Goal: Task Accomplishment & Management: Use online tool/utility

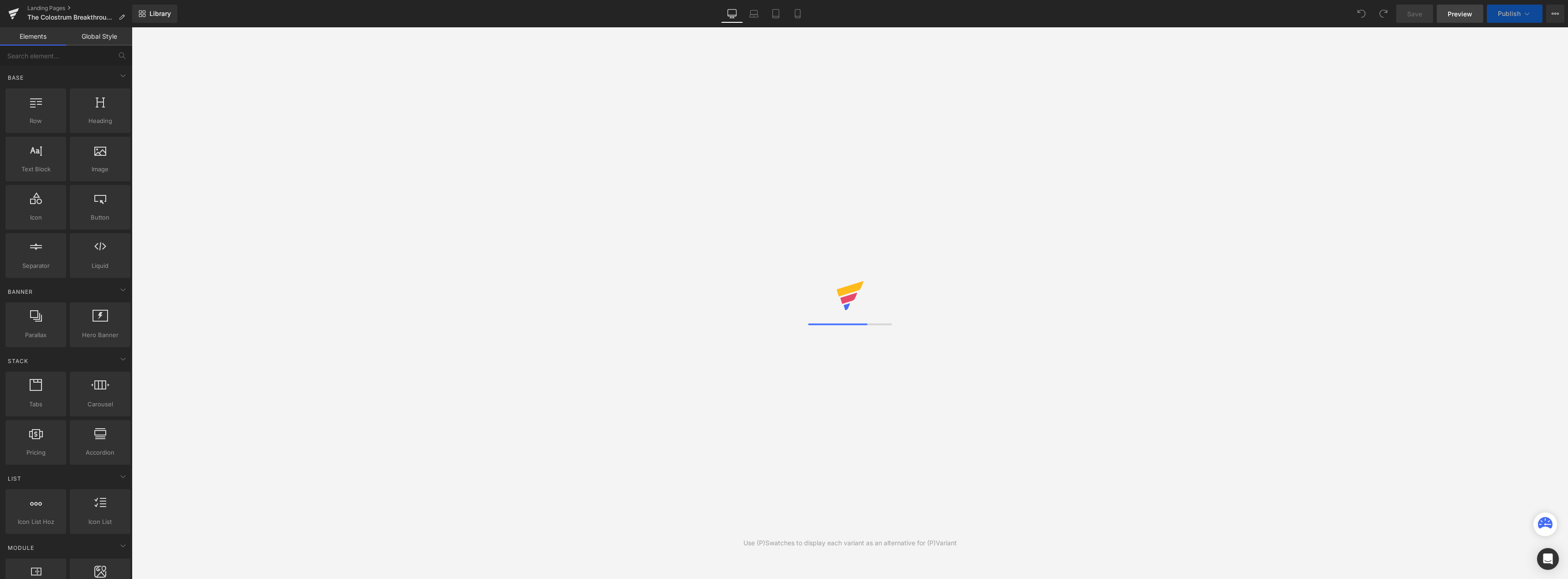
click at [1458, 17] on span "Preview" at bounding box center [1460, 14] width 25 height 10
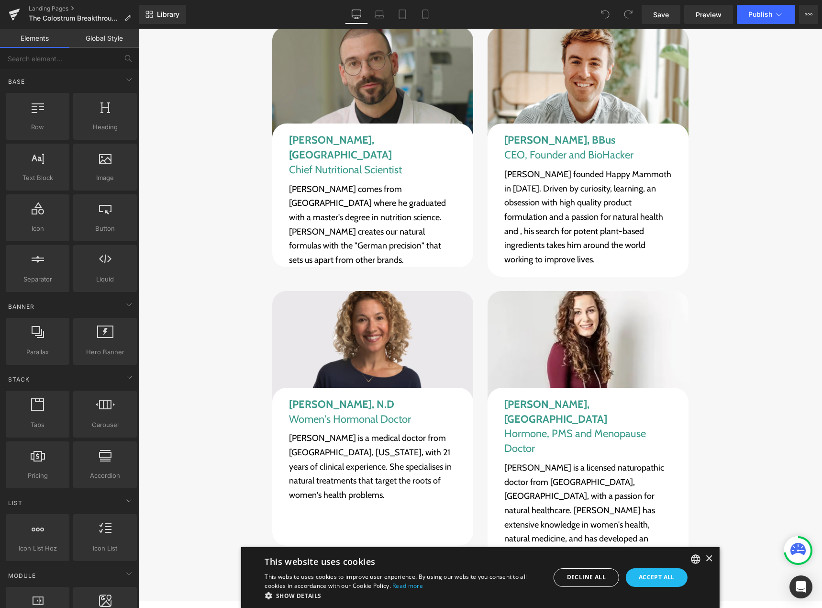
scroll to position [6252, 0]
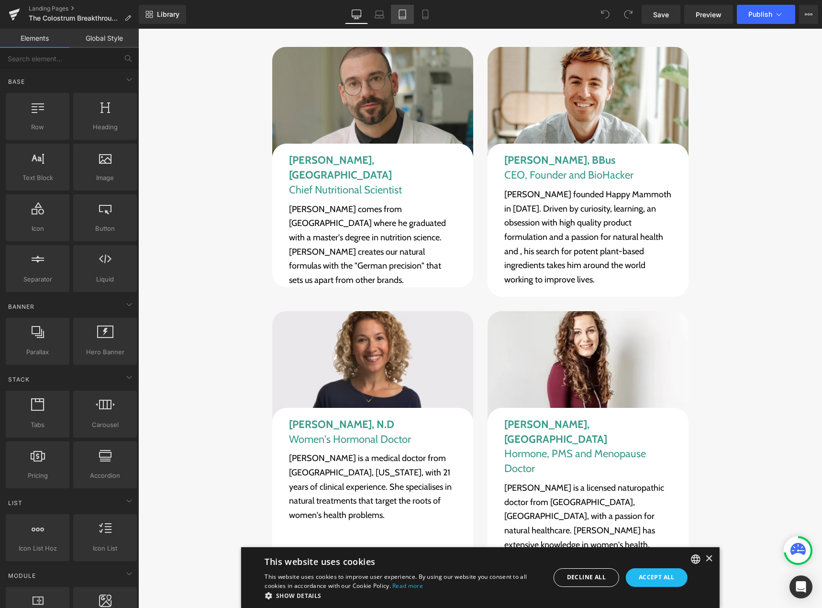
click at [410, 15] on link "Tablet" at bounding box center [402, 14] width 23 height 19
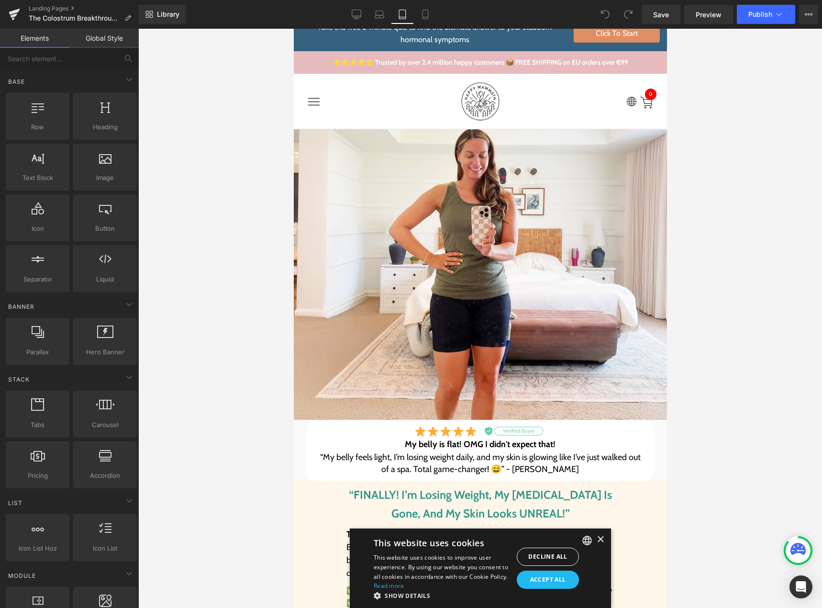
scroll to position [0, 0]
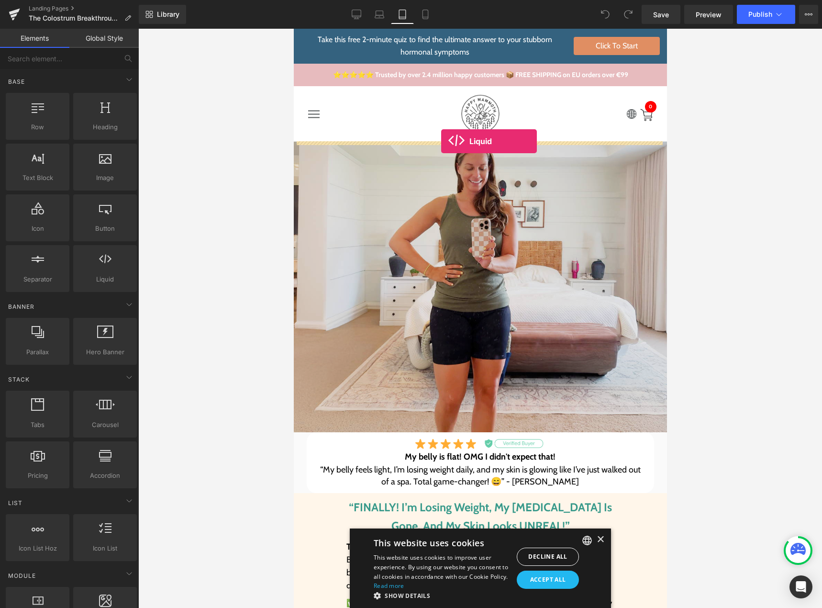
drag, startPoint x: 386, startPoint y: 299, endPoint x: 441, endPoint y: 141, distance: 166.8
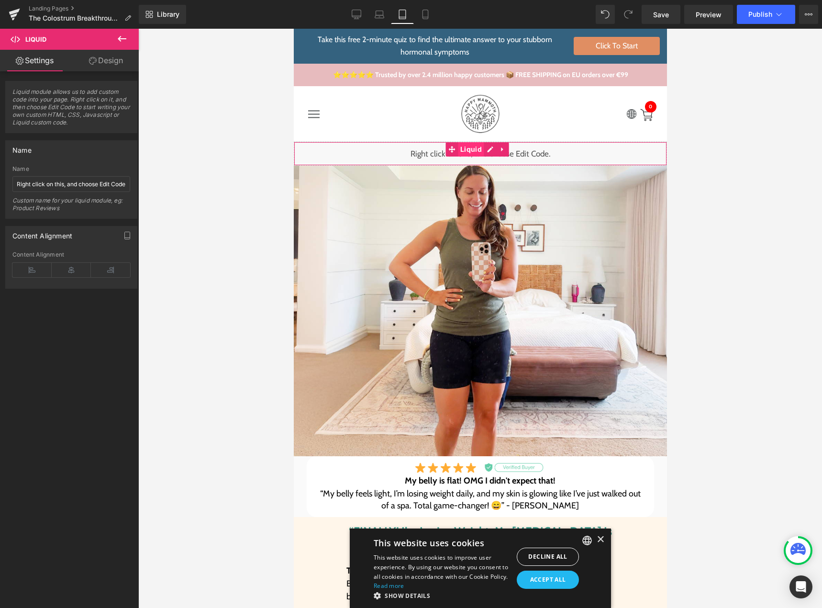
click at [472, 147] on span "Liquid" at bounding box center [471, 149] width 26 height 14
click at [63, 180] on input "Right click on this, and choose Edit Code." at bounding box center [71, 184] width 118 height 16
click at [489, 152] on div "Liquid" at bounding box center [479, 154] width 373 height 24
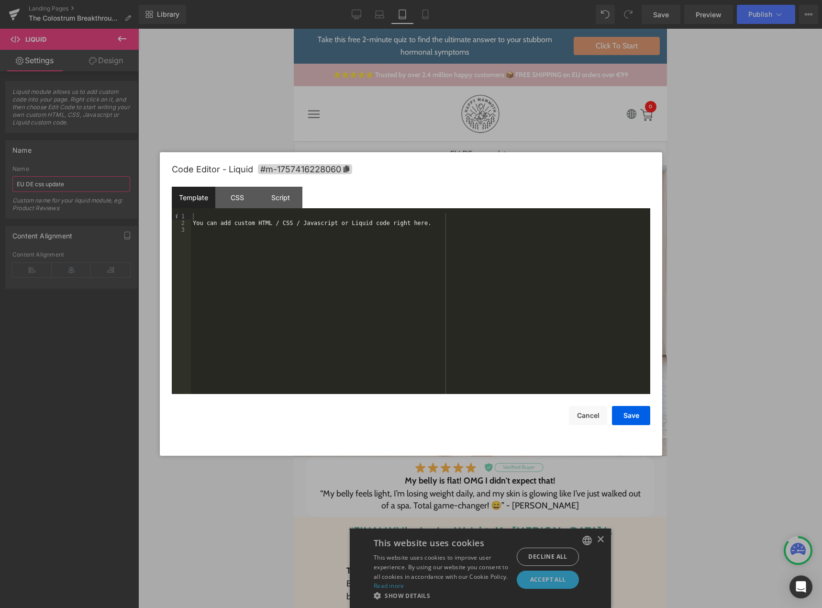
type input "EU DE css update"
click at [232, 221] on div "You can add custom HTML / CSS / Javascript or Liquid code right here." at bounding box center [420, 310] width 459 height 194
click at [236, 207] on div "CSS" at bounding box center [237, 198] width 44 height 22
click at [237, 240] on div "#m-1757416228060 { }" at bounding box center [420, 310] width 459 height 194
click at [260, 269] on div at bounding box center [420, 310] width 459 height 194
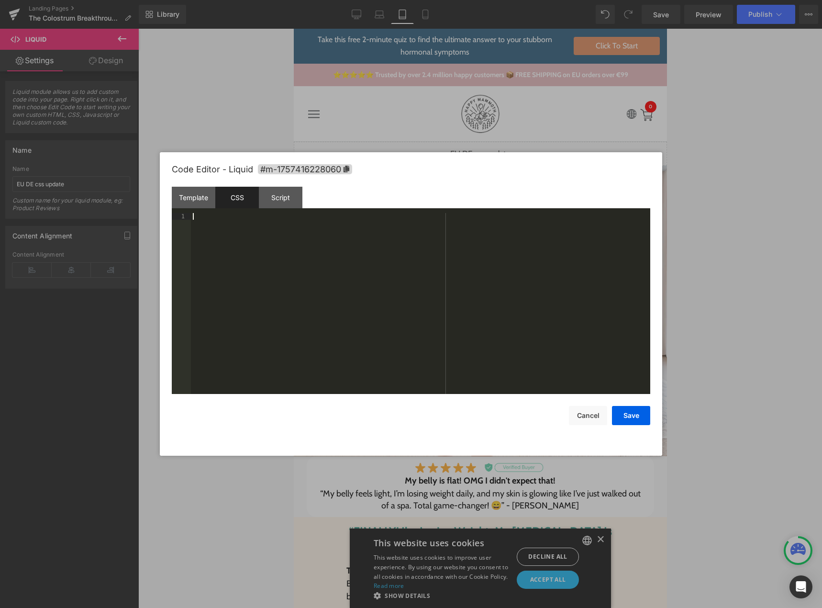
paste textarea
click at [247, 236] on div "html [ lang = " de " ]." at bounding box center [420, 310] width 459 height 194
click at [192, 215] on div "html [ lang = " de " ]" at bounding box center [420, 310] width 459 height 194
drag, startPoint x: 192, startPoint y: 232, endPoint x: 242, endPoint y: 230, distance: 49.8
click at [242, 230] on div "@ media (min-width: 768px) and (max-width: 990px) { #r-1756994340998 { html[lan…" at bounding box center [420, 310] width 459 height 194
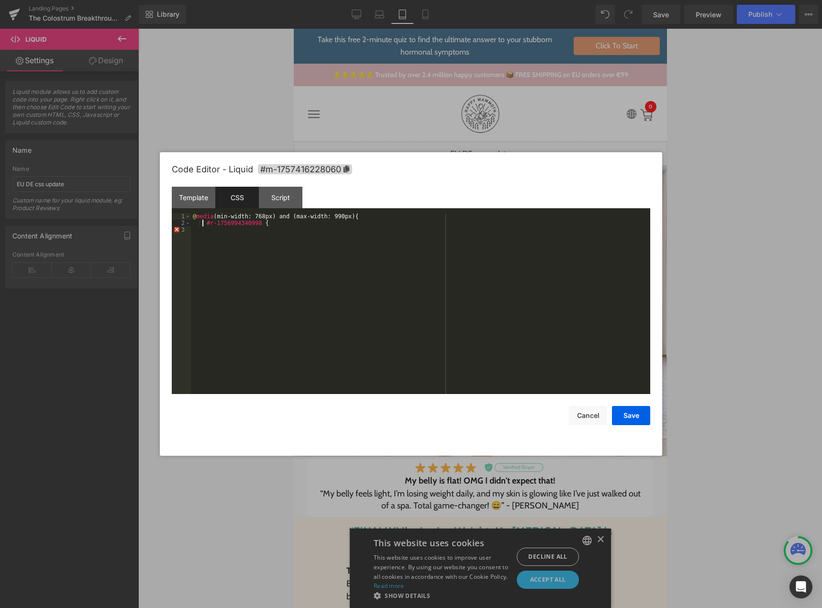
click at [204, 223] on div "@ media (min-width: 768px) and (max-width: 990px) { #r-1756994340998 {" at bounding box center [420, 310] width 459 height 194
paste textarea
click at [325, 223] on div "@ media (min-width: 768px) and (max-width: 990px) { html [ lang = " de " ] #r-1…" at bounding box center [420, 310] width 459 height 194
click at [315, 225] on div "@ media (min-width: 768px) and (max-width: 990px) { html [ lang = " de " ] #r-1…" at bounding box center [420, 310] width 459 height 194
click at [253, 224] on div "@ media (min-width: 768px) and (max-width: 990px) { html [ lang = " de " ] #r-1…" at bounding box center [420, 310] width 459 height 194
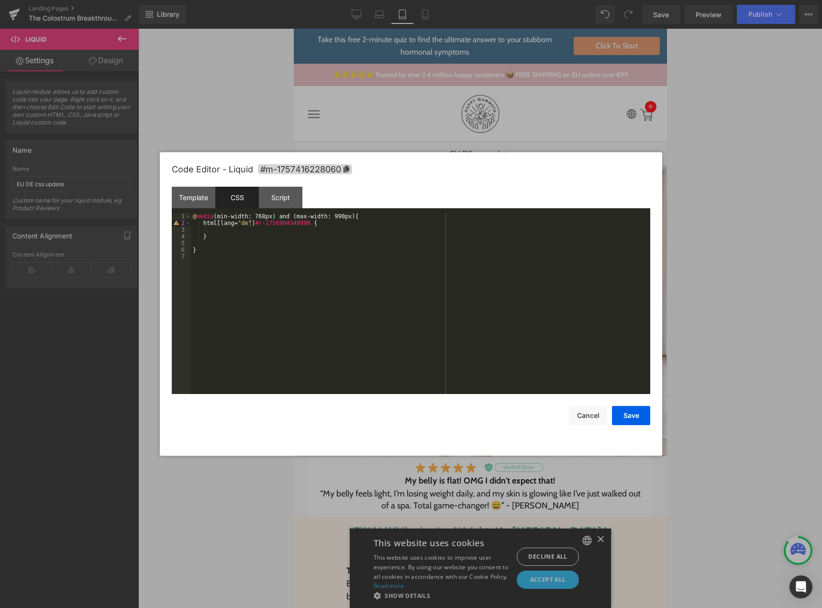
click at [263, 236] on div "@ media (min-width: 768px) and (max-width: 990px) { html [ lang = " de " ] #r-1…" at bounding box center [420, 310] width 459 height 194
click at [263, 231] on div "@ media (min-width: 768px) and (max-width: 990px) { html [ lang = " de " ] #r-1…" at bounding box center [420, 310] width 459 height 194
click at [627, 413] on button "Save" at bounding box center [631, 415] width 38 height 19
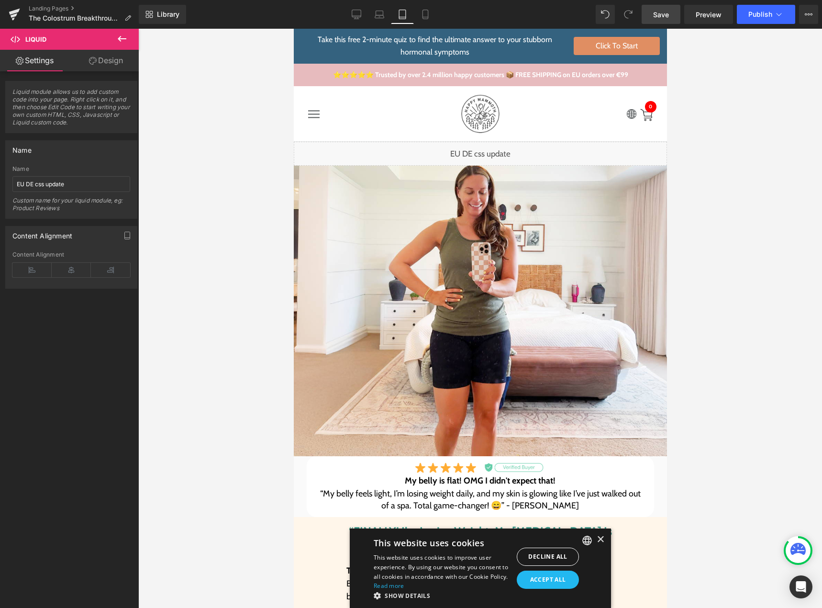
click at [660, 20] on link "Save" at bounding box center [661, 14] width 39 height 19
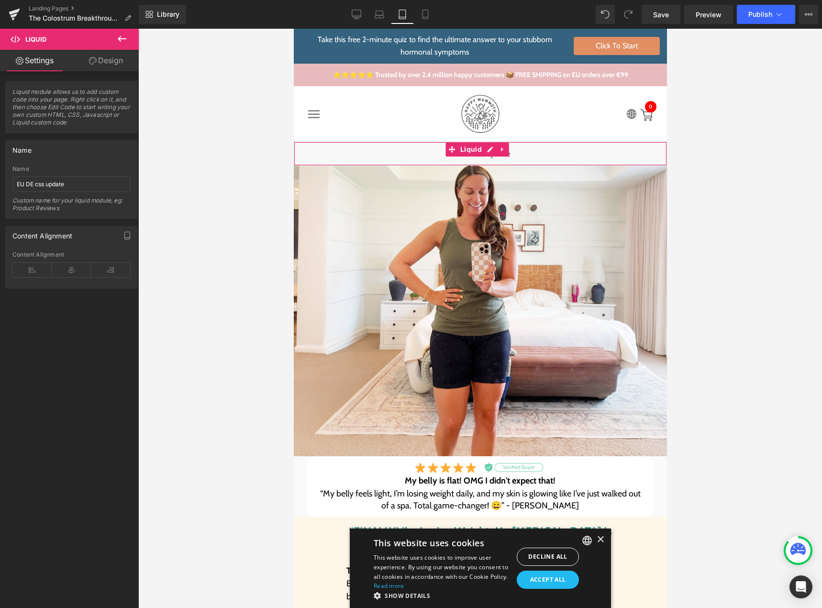
click at [491, 150] on div "Liquid" at bounding box center [479, 154] width 373 height 24
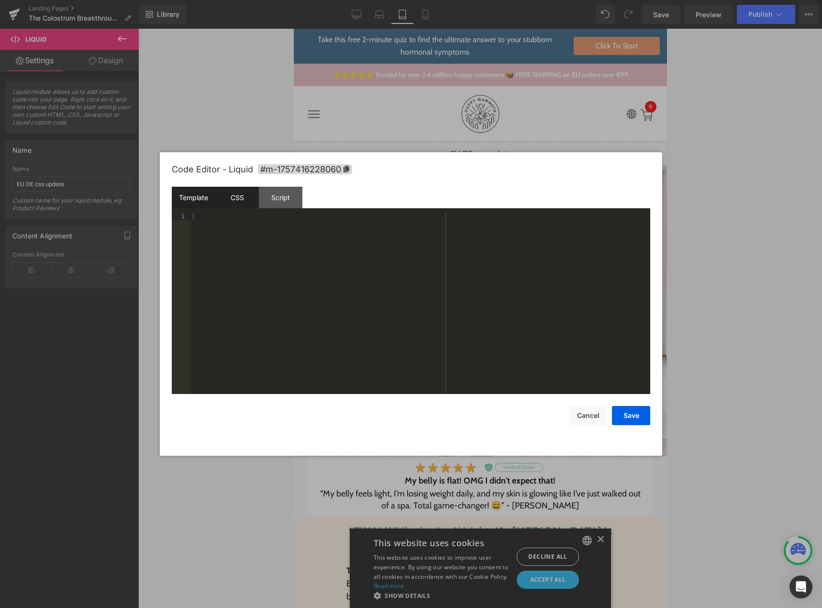
click at [240, 201] on div "CSS" at bounding box center [237, 198] width 44 height 22
drag, startPoint x: 243, startPoint y: 223, endPoint x: 215, endPoint y: 223, distance: 28.2
click at [215, 223] on div "@ media (min-width: 768px) and (max-width: 990px) { html [ lang = " de " ] #r-1…" at bounding box center [420, 310] width 459 height 194
drag, startPoint x: 198, startPoint y: 223, endPoint x: 246, endPoint y: 220, distance: 47.9
click at [246, 220] on div "@ media (min-width: 768px) and (max-width: 990px) { html [ lang = " de " ] #r-1…" at bounding box center [420, 310] width 459 height 194
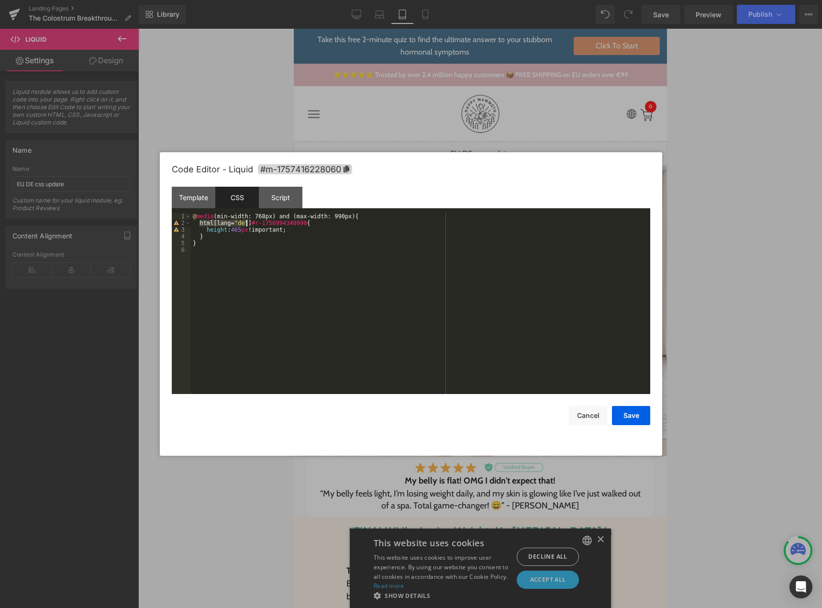
paste textarea
click at [629, 418] on button "Save" at bounding box center [631, 415] width 38 height 19
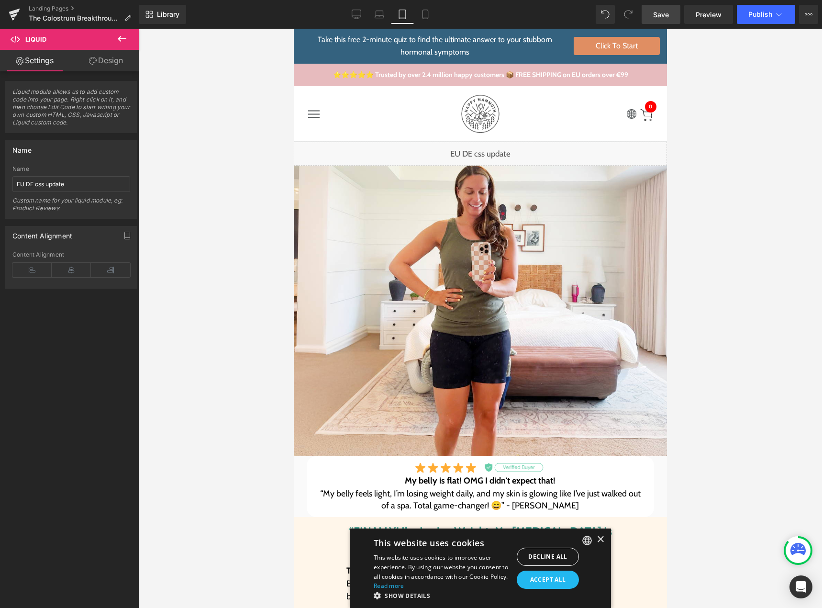
click at [668, 22] on link "Save" at bounding box center [661, 14] width 39 height 19
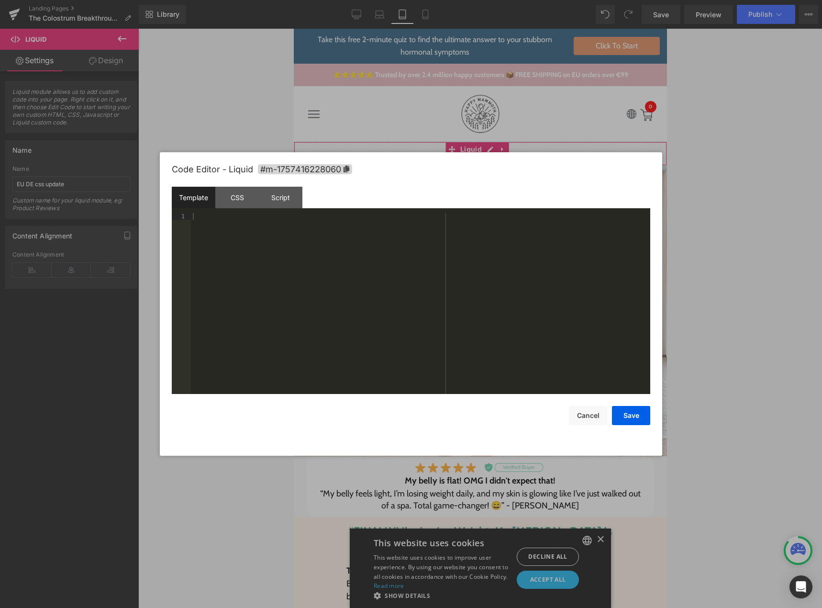
click at [485, 148] on div "Liquid" at bounding box center [479, 154] width 373 height 24
click at [245, 197] on div "CSS" at bounding box center [237, 198] width 44 height 22
click at [281, 222] on div "@ media (min-width: 768px) and (max-width: 990px) { :lang ( de ) #r-17569943409…" at bounding box center [420, 310] width 459 height 194
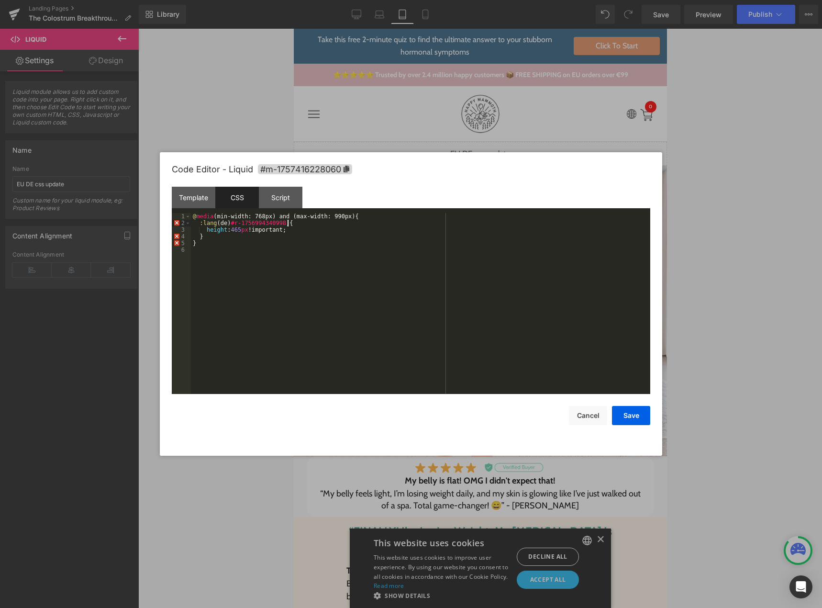
click at [287, 223] on div "@ media (min-width: 768px) and (max-width: 990px) { :lang ( de ) #r-17569943409…" at bounding box center [420, 310] width 459 height 194
click at [283, 224] on div "@ media (min-width: 768px) and (max-width: 990px) { :lang ( de ) #r-17569943409…" at bounding box center [420, 310] width 459 height 194
click at [301, 221] on div "@ media (min-width: 768px) and (max-width: 990px) { :lang ( de ) #r-17569943409…" at bounding box center [420, 310] width 459 height 194
click at [626, 413] on button "Save" at bounding box center [631, 415] width 38 height 19
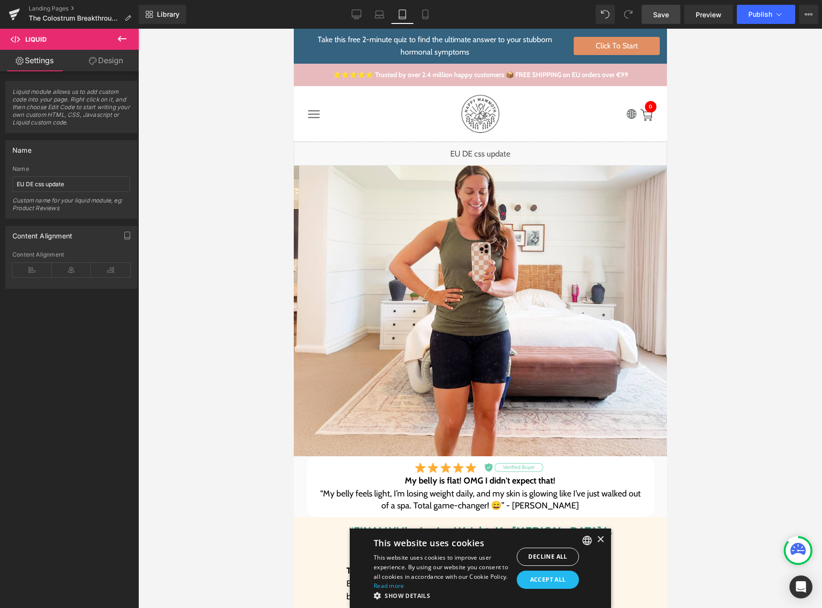
click at [651, 16] on link "Save" at bounding box center [661, 14] width 39 height 19
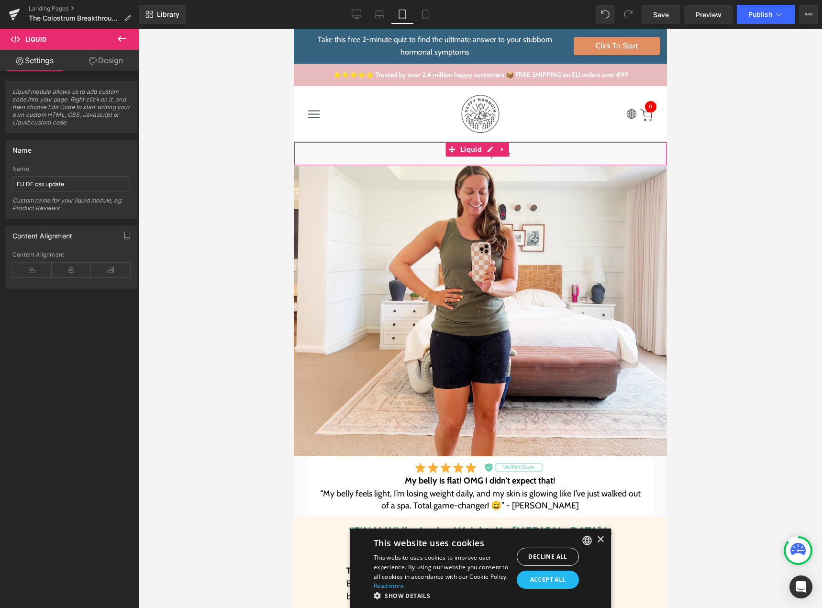
click at [484, 149] on div "Liquid" at bounding box center [479, 154] width 373 height 24
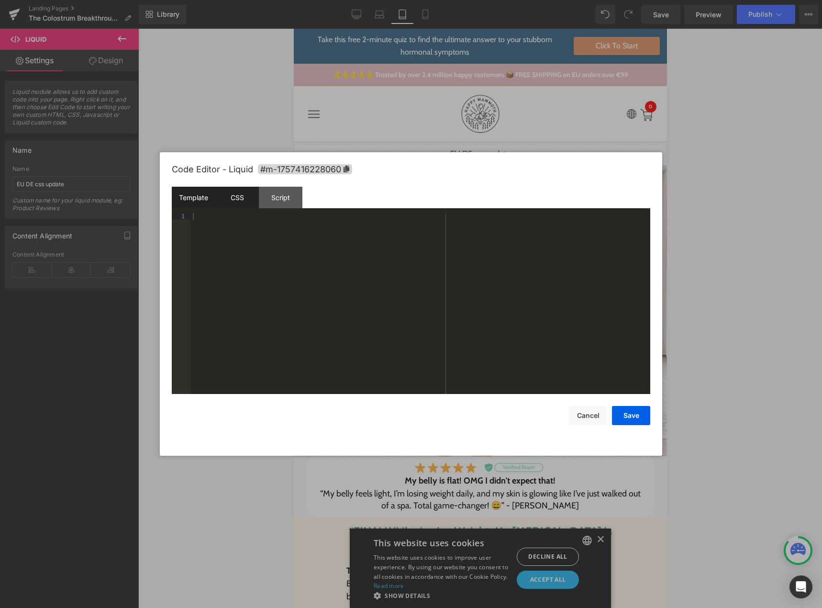
click at [242, 197] on div "CSS" at bounding box center [237, 198] width 44 height 22
drag, startPoint x: 199, startPoint y: 224, endPoint x: 280, endPoint y: 223, distance: 81.8
click at [280, 223] on div "@ media (min-width: 768px) and (max-width: 990px) { :lang ( de ) #r-17569943409…" at bounding box center [420, 310] width 459 height 194
click at [286, 224] on div "@ media (min-width: 768px) and (max-width: 990px) { :lang ( de ) #r-17569943409…" at bounding box center [420, 310] width 459 height 194
click at [629, 411] on button "Save" at bounding box center [631, 415] width 38 height 19
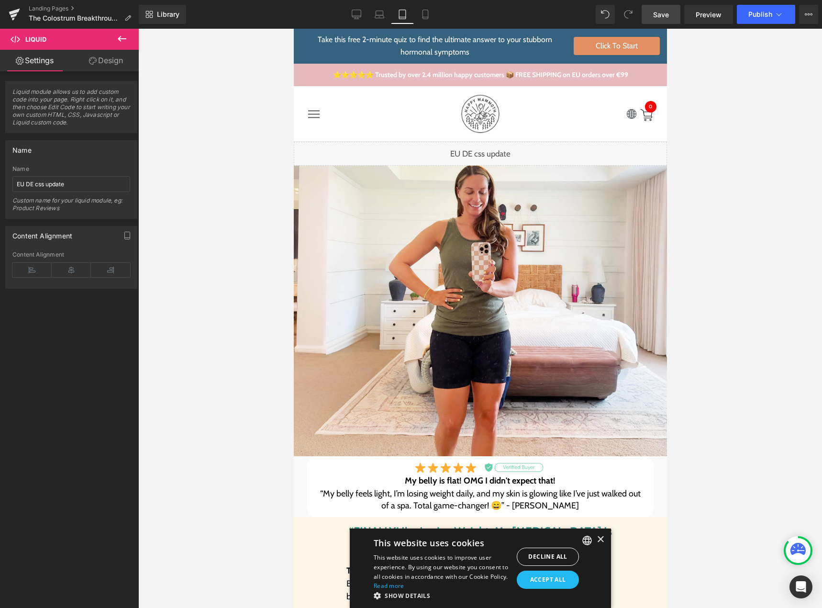
click at [662, 18] on span "Save" at bounding box center [661, 15] width 16 height 10
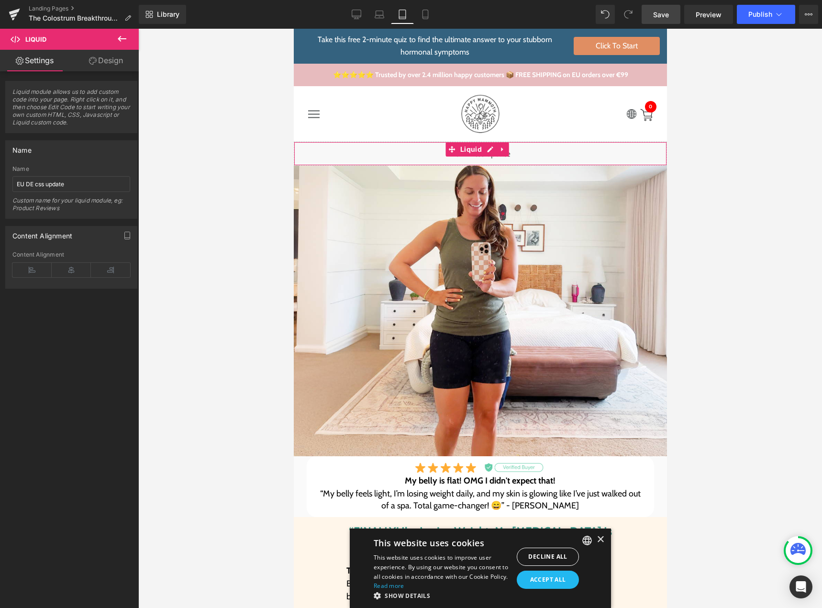
click at [485, 152] on div "Liquid" at bounding box center [479, 154] width 373 height 24
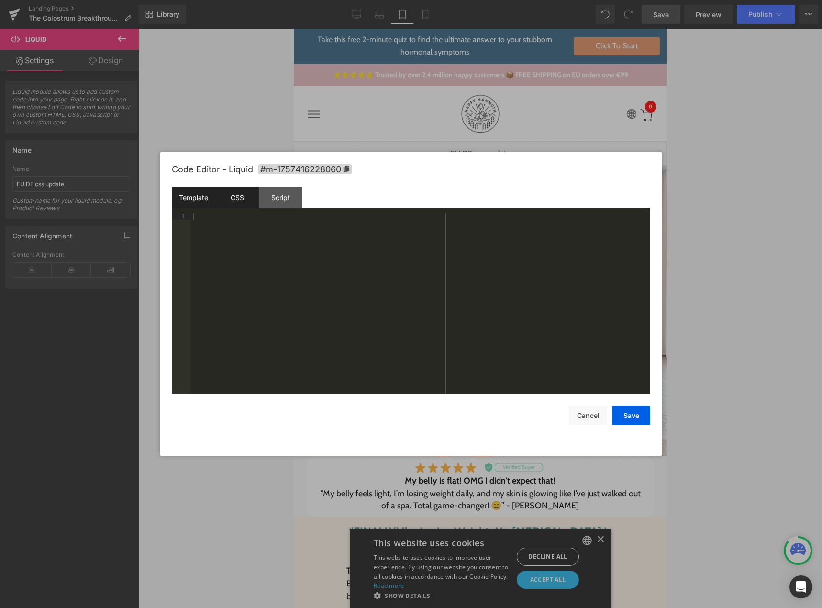
click at [227, 204] on div "CSS" at bounding box center [237, 198] width 44 height 22
click at [229, 239] on div "@ media (min-width: 768px) and (max-width: 990px) { :lang ( de ) #r-17569943409…" at bounding box center [420, 310] width 459 height 194
drag, startPoint x: 203, startPoint y: 223, endPoint x: 230, endPoint y: 223, distance: 26.8
click at [230, 223] on div "@ media (min-width: 768px) and (max-width: 990px) { :lang ( de ) #r-17569943409…" at bounding box center [422, 310] width 456 height 194
click at [215, 244] on div "@ media (min-width: 768px) and (max-width: 990px) { :lang ( de ) #r-17569943409…" at bounding box center [422, 310] width 456 height 194
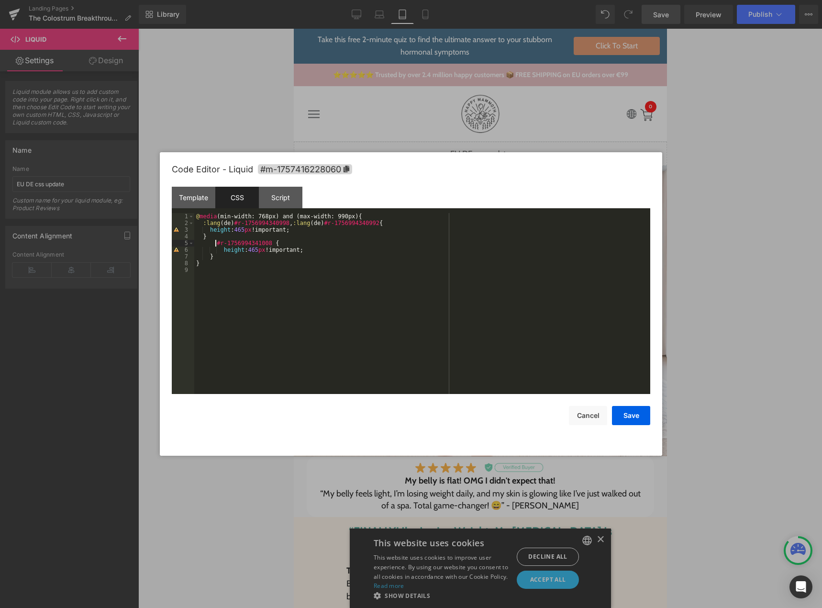
paste textarea
click at [298, 244] on div "@ media (min-width: 768px) and (max-width: 990px) { :lang ( de ) #r-17569943409…" at bounding box center [422, 310] width 456 height 194
drag, startPoint x: 291, startPoint y: 225, endPoint x: 319, endPoint y: 225, distance: 27.8
click at [319, 225] on div "@ media (min-width: 768px) and (max-width: 990px) { :lang ( de ) #r-17569943409…" at bounding box center [422, 310] width 456 height 194
click at [308, 243] on div "@ media (min-width: 768px) and (max-width: 990px) { :lang ( de ) #r-17569943409…" at bounding box center [422, 310] width 456 height 194
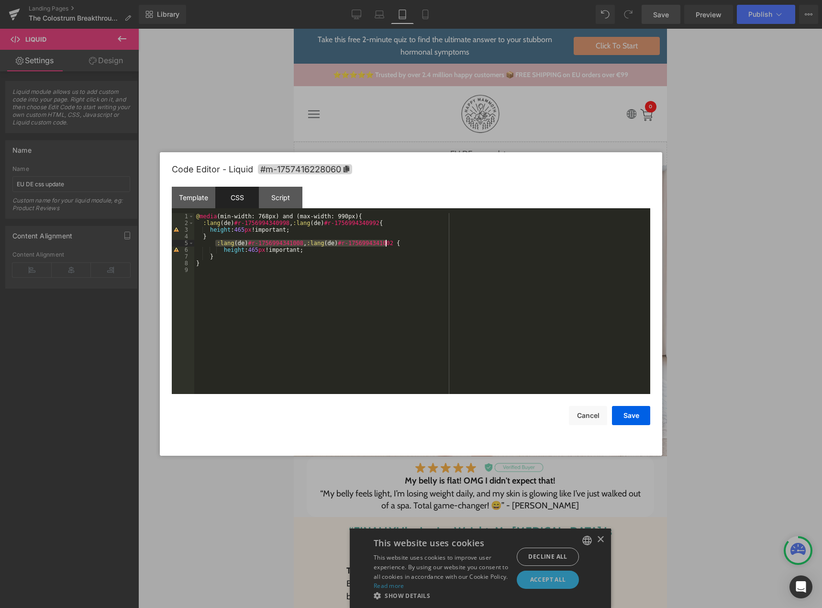
drag, startPoint x: 215, startPoint y: 245, endPoint x: 386, endPoint y: 245, distance: 171.3
click at [386, 245] on div "@ media (min-width: 768px) and (max-width: 990px) { :lang ( de ) #r-17569943409…" at bounding box center [422, 310] width 456 height 194
click at [371, 223] on div "@ media (min-width: 768px) and (max-width: 990px) { :lang ( de ) #r-17569943409…" at bounding box center [422, 310] width 456 height 194
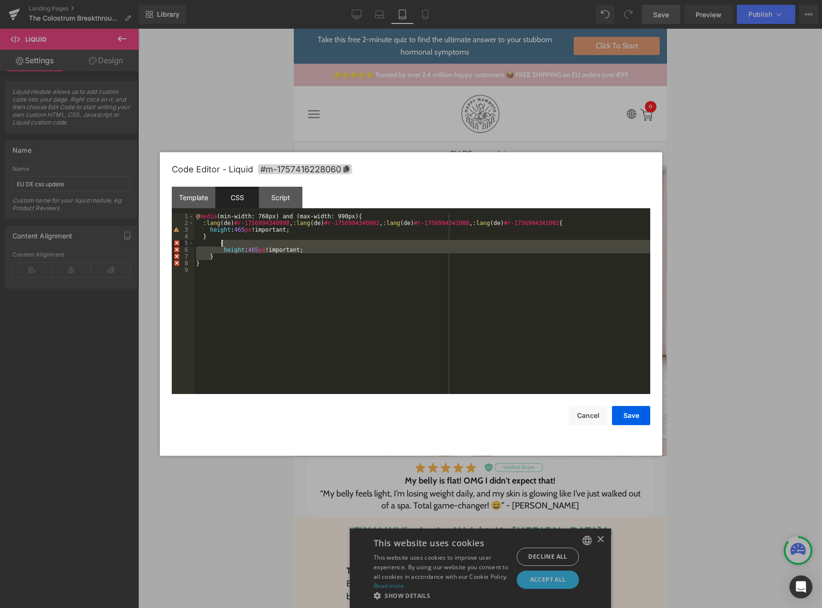
drag, startPoint x: 274, startPoint y: 257, endPoint x: 270, endPoint y: 244, distance: 13.5
click at [270, 244] on div "@ media (min-width: 768px) and (max-width: 990px) { :lang ( de ) #r-17569943409…" at bounding box center [422, 310] width 456 height 194
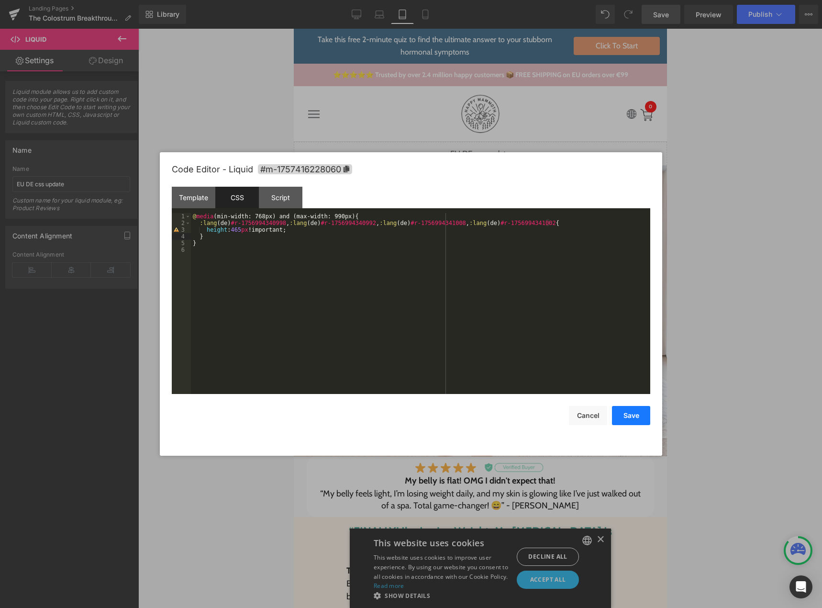
click at [640, 415] on button "Save" at bounding box center [631, 415] width 38 height 19
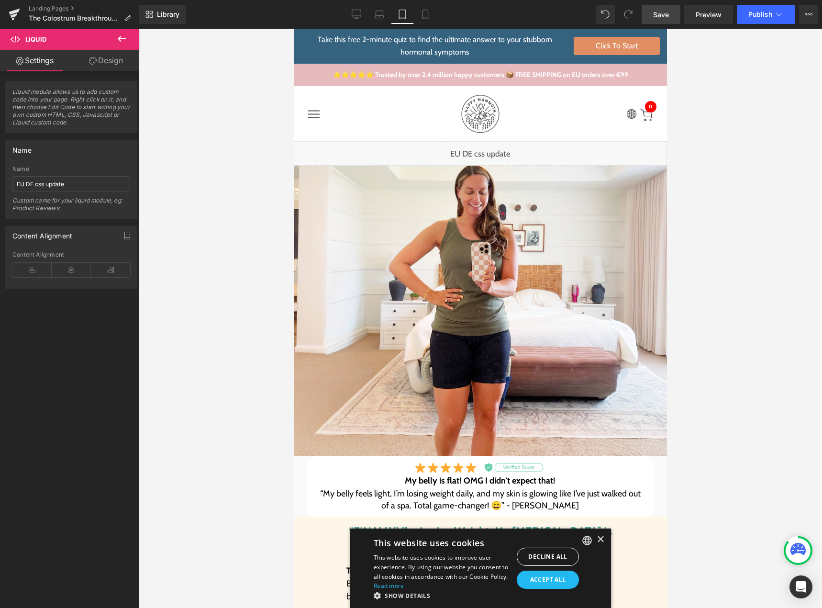
click at [667, 9] on link "Save" at bounding box center [661, 14] width 39 height 19
click at [807, 14] on icon at bounding box center [806, 14] width 2 height 2
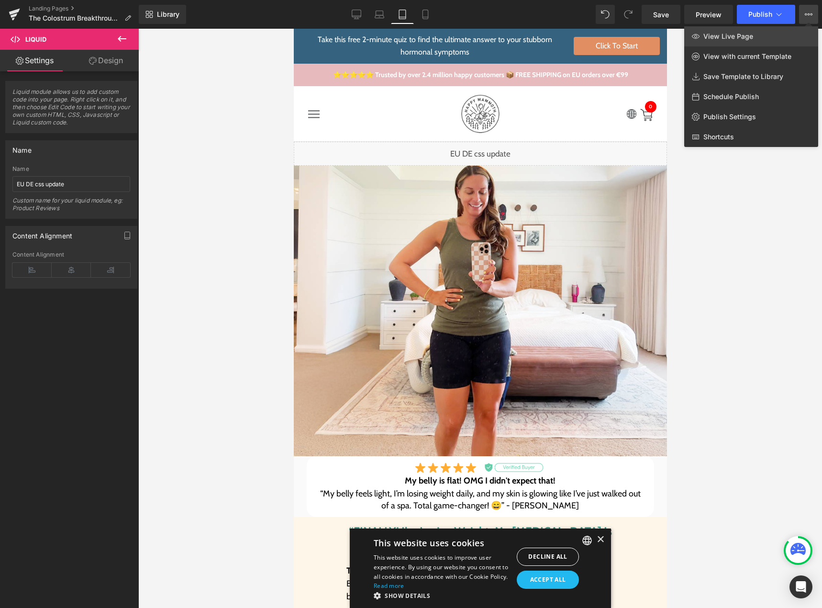
click at [769, 37] on link "View Live Page" at bounding box center [751, 36] width 134 height 20
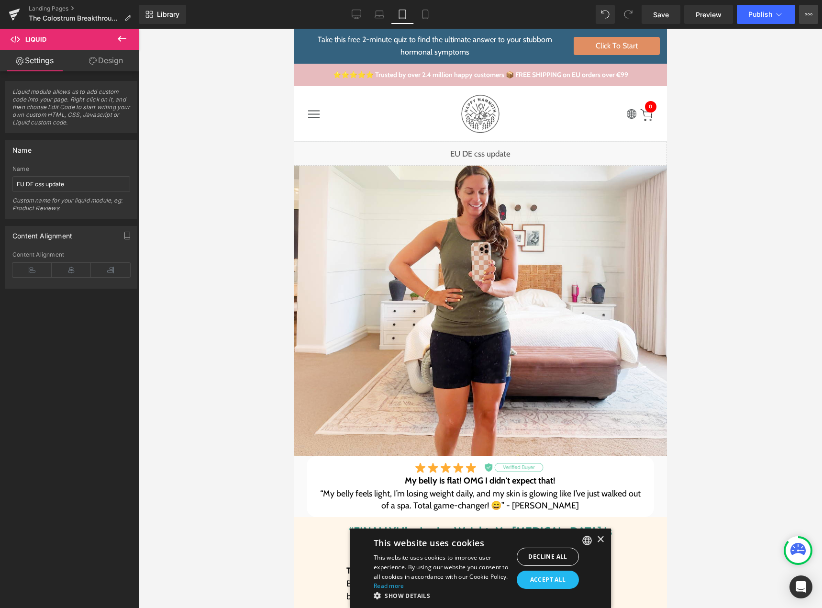
click at [806, 13] on icon at bounding box center [809, 15] width 8 height 8
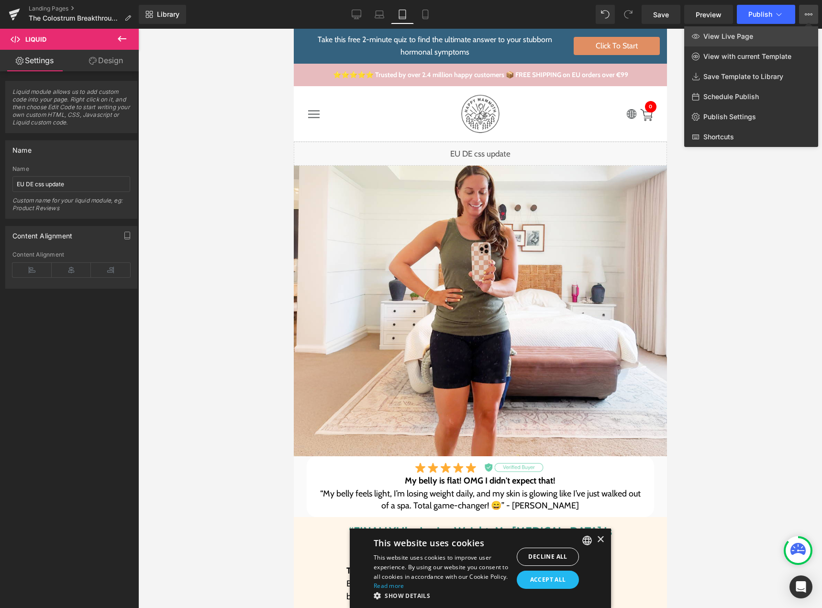
click at [761, 38] on link "View Live Page" at bounding box center [751, 36] width 134 height 20
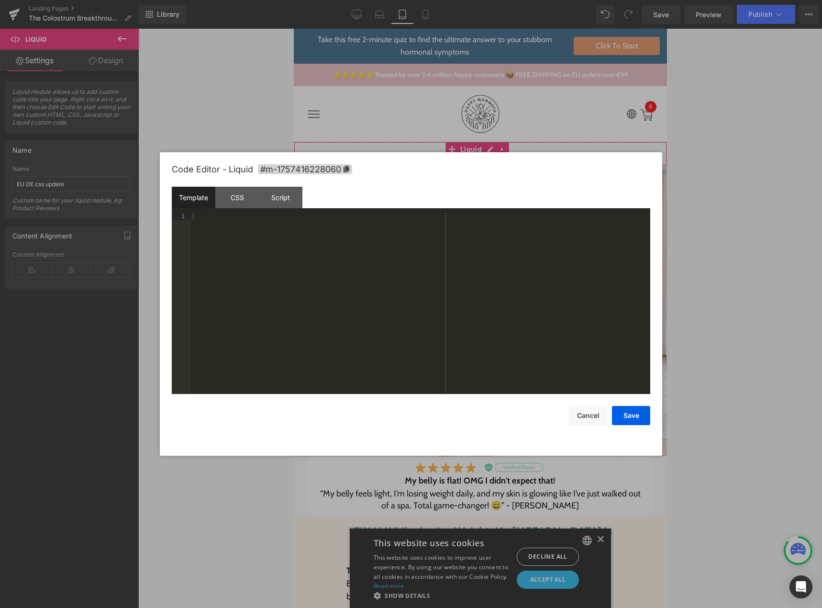
click at [493, 150] on div "Liquid" at bounding box center [479, 154] width 373 height 24
click at [276, 202] on div "Script" at bounding box center [281, 198] width 44 height 22
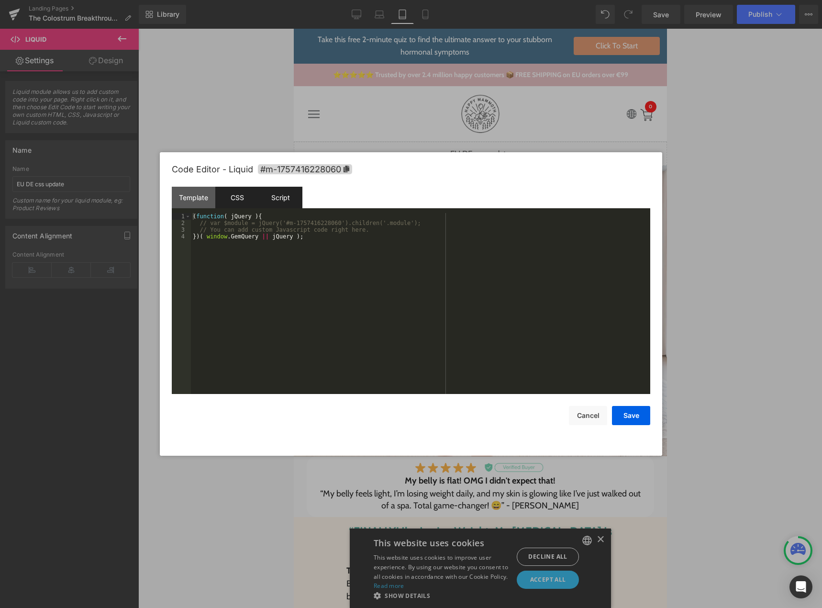
click at [235, 200] on div "CSS" at bounding box center [237, 198] width 44 height 22
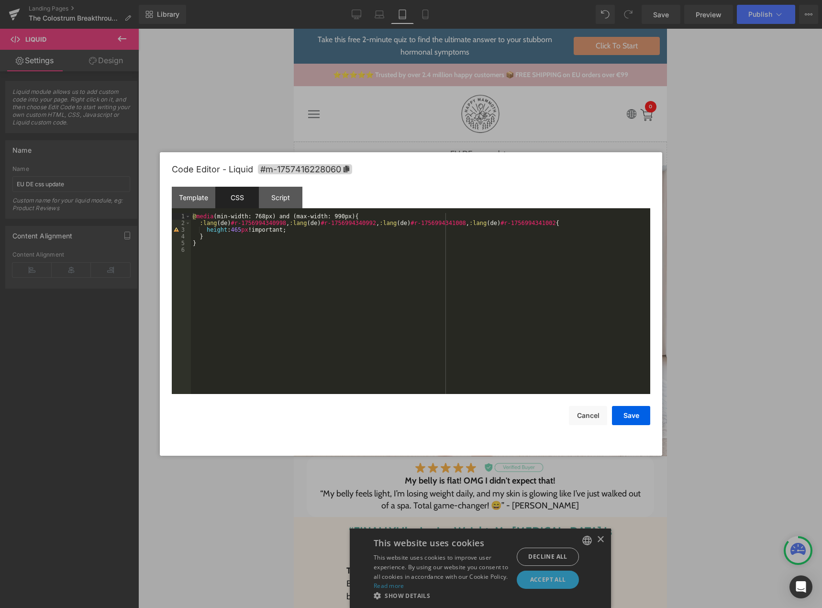
click at [351, 216] on div "@ media (min-width: 768px) and (max-width: 990px) { :lang ( de ) #r-17569943409…" at bounding box center [420, 310] width 459 height 194
click at [224, 239] on div "@ media (min-width: 768px) and (max-width: 990px) { :lang ( de ) #r-17569943409…" at bounding box center [420, 310] width 459 height 194
click at [223, 237] on div "@ media (min-width: 768px) and (max-width: 990px) { :lang ( de ) #r-17569943409…" at bounding box center [420, 310] width 459 height 194
paste textarea
click at [233, 245] on div "@ media (min-width: 768px) and (max-width: 990px) { :lang ( de ) #r-17569943409…" at bounding box center [422, 310] width 456 height 194
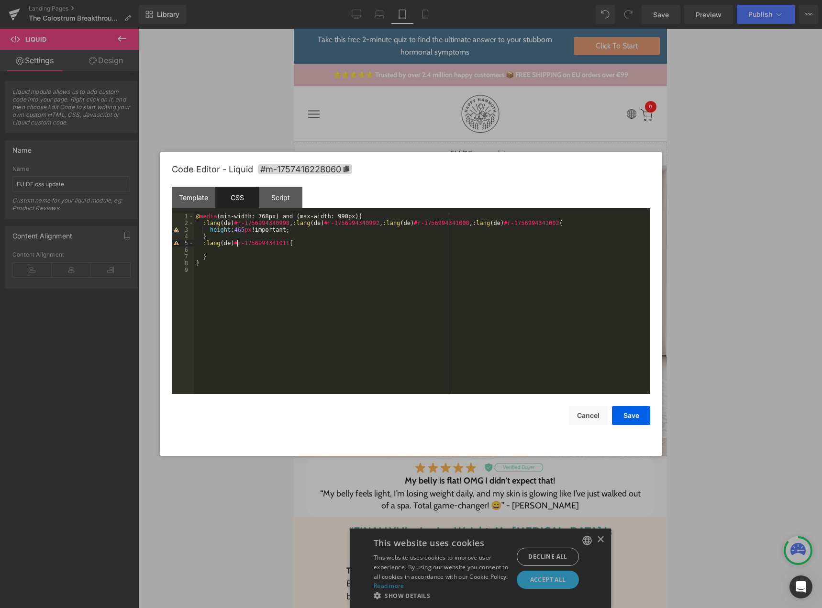
click at [226, 253] on div "@ media (min-width: 768px) and (max-width: 990px) { :lang ( de ) #r-17569943409…" at bounding box center [422, 310] width 456 height 194
click at [228, 248] on div "@ media (min-width: 768px) and (max-width: 990px) { :lang ( de ) #r-17569943409…" at bounding box center [422, 310] width 456 height 194
click at [221, 249] on div "@ media (min-width: 768px) and (max-width: 990px) { :lang ( de ) #r-17569943409…" at bounding box center [422, 310] width 456 height 194
click at [265, 250] on div "@ media (min-width: 768px) and (max-width: 990px) { :lang ( de ) #r-17569943409…" at bounding box center [422, 310] width 456 height 194
click at [297, 241] on div "@ media (min-width: 768px) and (max-width: 990px) { :lang ( de ) #r-17569943409…" at bounding box center [422, 310] width 456 height 194
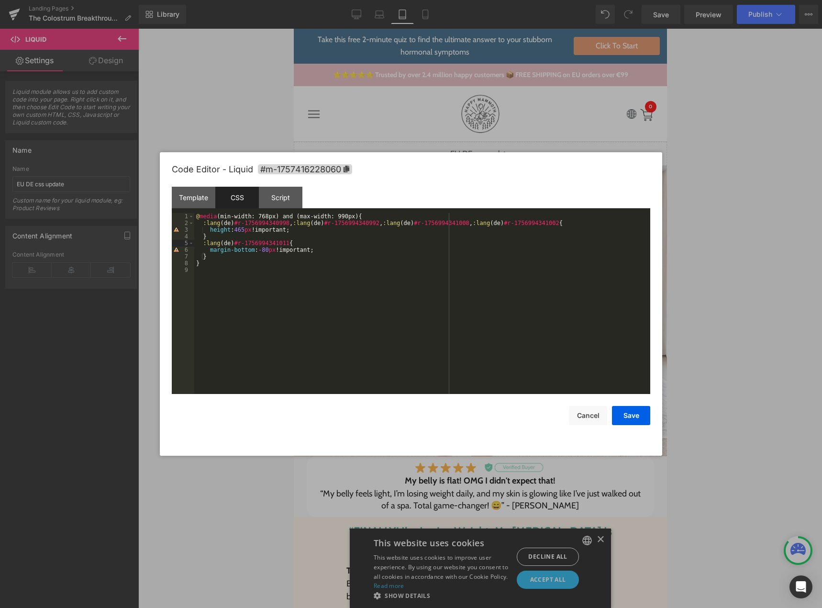
click at [217, 259] on div "@ media (min-width: 768px) and (max-width: 990px) { :lang ( de ) #r-17569943409…" at bounding box center [422, 310] width 456 height 194
click at [214, 264] on div "@ media (min-width: 768px) and (max-width: 990px) { :lang ( de ) #r-17569943409…" at bounding box center [422, 310] width 456 height 194
click at [211, 277] on div "@ media (min-width: 768px) and (max-width: 990px) { :lang ( de ) #r-17569943409…" at bounding box center [422, 310] width 456 height 194
click at [250, 290] on div "@ media (min-width: 768px) and (max-width: 990px) { :lang ( de ) #r-17569943409…" at bounding box center [422, 310] width 456 height 194
click at [246, 272] on div "@ media (min-width: 768px) and (max-width: 990px) { :lang ( de ) #r-17569943409…" at bounding box center [422, 310] width 456 height 194
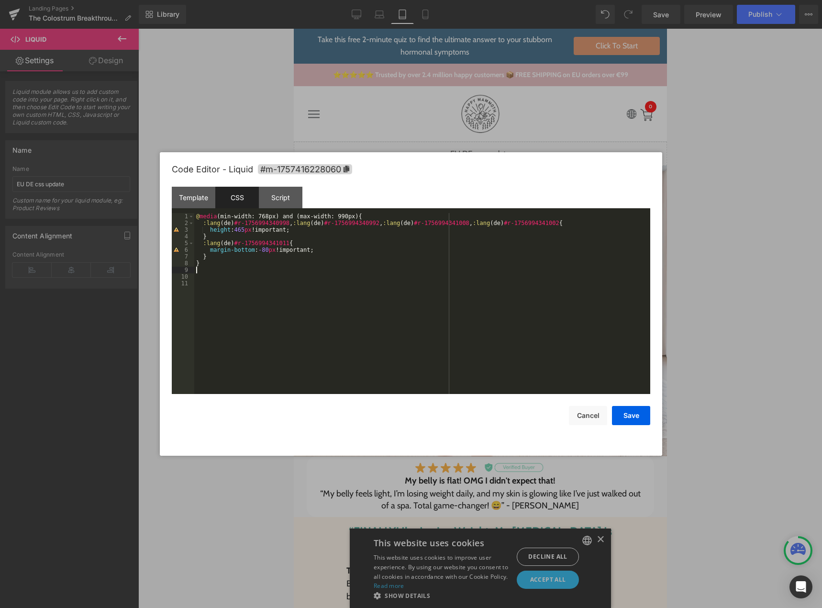
paste textarea
drag, startPoint x: 209, startPoint y: 251, endPoint x: 308, endPoint y: 249, distance: 98.6
click at [308, 249] on div "@ media (min-width: 768px) and (max-width: 990px) { :lang ( de ) #r-17569943409…" at bounding box center [422, 310] width 456 height 194
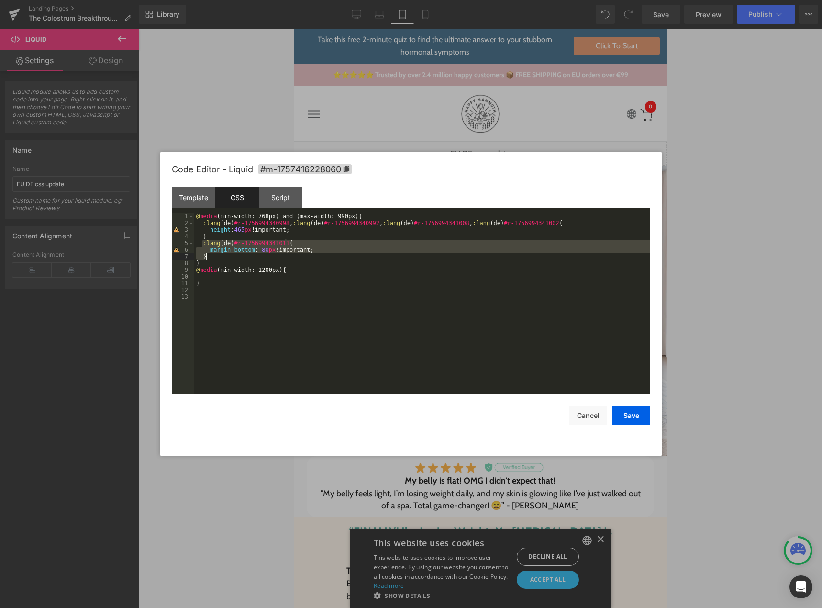
drag, startPoint x: 201, startPoint y: 244, endPoint x: 209, endPoint y: 254, distance: 12.0
click at [209, 254] on div "@ media (min-width: 768px) and (max-width: 990px) { :lang ( de ) #r-17569943409…" at bounding box center [422, 310] width 456 height 194
click at [211, 278] on div "@ media (min-width: 768px) and (max-width: 990px) { :lang ( de ) #r-17569943409…" at bounding box center [422, 310] width 456 height 194
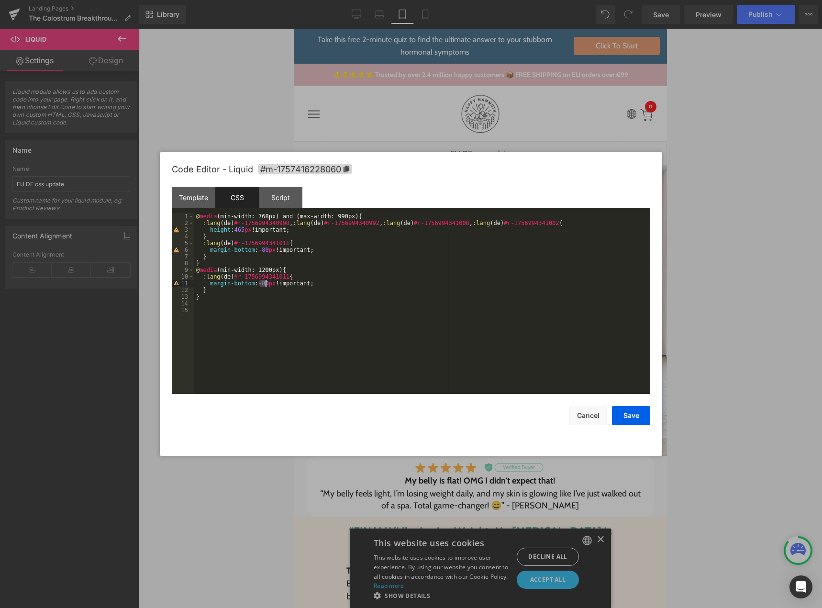
drag, startPoint x: 259, startPoint y: 283, endPoint x: 265, endPoint y: 283, distance: 5.8
click at [265, 283] on div "@ media (min-width: 768px) and (max-width: 990px) { :lang ( de ) #r-17569943409…" at bounding box center [422, 310] width 456 height 194
click at [209, 298] on div "@ media (min-width: 768px) and (max-width: 990px) { :lang ( de ) #r-17569943409…" at bounding box center [422, 310] width 456 height 194
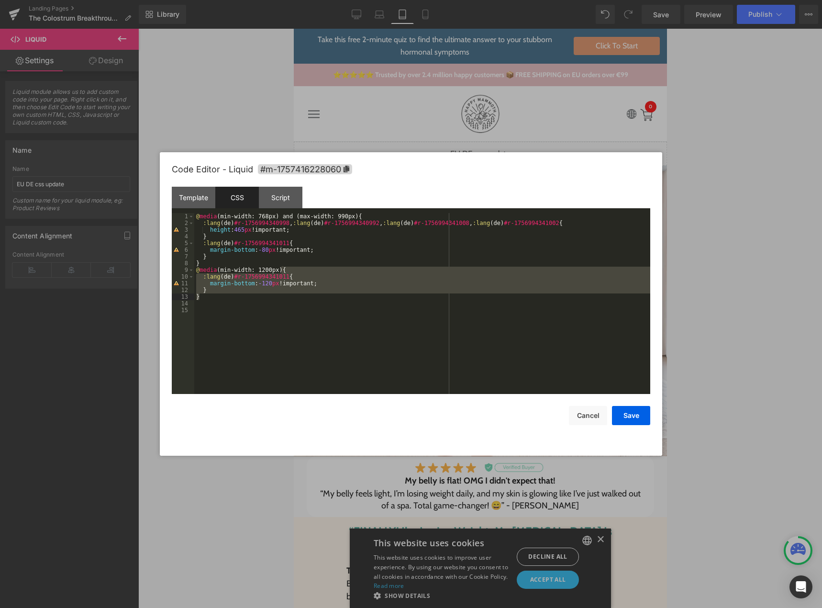
click at [205, 298] on div "@ media (min-width: 768px) and (max-width: 990px) { :lang ( de ) #r-17569943409…" at bounding box center [422, 303] width 456 height 181
drag, startPoint x: 204, startPoint y: 298, endPoint x: 191, endPoint y: 270, distance: 30.4
click at [191, 270] on pre "1 2 3 4 5 6 7 8 9 10 11 12 13 14 15 @ media (min-width: 768px) and (max-width: …" at bounding box center [411, 303] width 479 height 181
click at [207, 299] on div "@ media (min-width: 768px) and (max-width: 990px) { :lang ( de ) #r-17569943409…" at bounding box center [422, 303] width 456 height 181
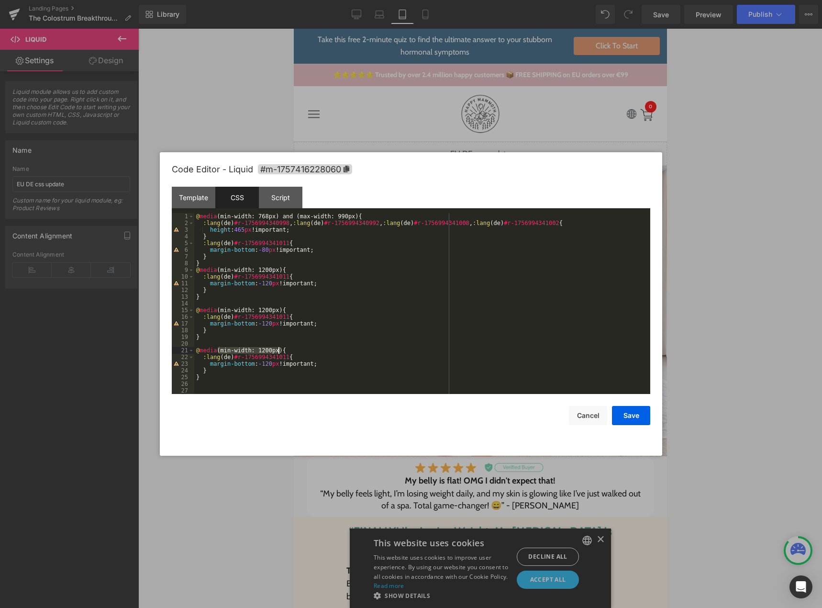
drag, startPoint x: 218, startPoint y: 348, endPoint x: 277, endPoint y: 348, distance: 59.3
click at [277, 348] on div "@ media (min-width: 768px) and (max-width: 990px) { :lang ( de ) #r-17569943409…" at bounding box center [422, 310] width 456 height 194
click at [338, 216] on div "@ media (min-width: 768px) and (max-width: 990px) { :lang ( de ) #r-17569943409…" at bounding box center [422, 310] width 456 height 194
drag, startPoint x: 219, startPoint y: 310, endPoint x: 278, endPoint y: 308, distance: 58.9
click at [278, 308] on div "@ media (min-width: 768px) and (max-width: 991px) { :lang ( de ) #r-17569943409…" at bounding box center [422, 310] width 456 height 194
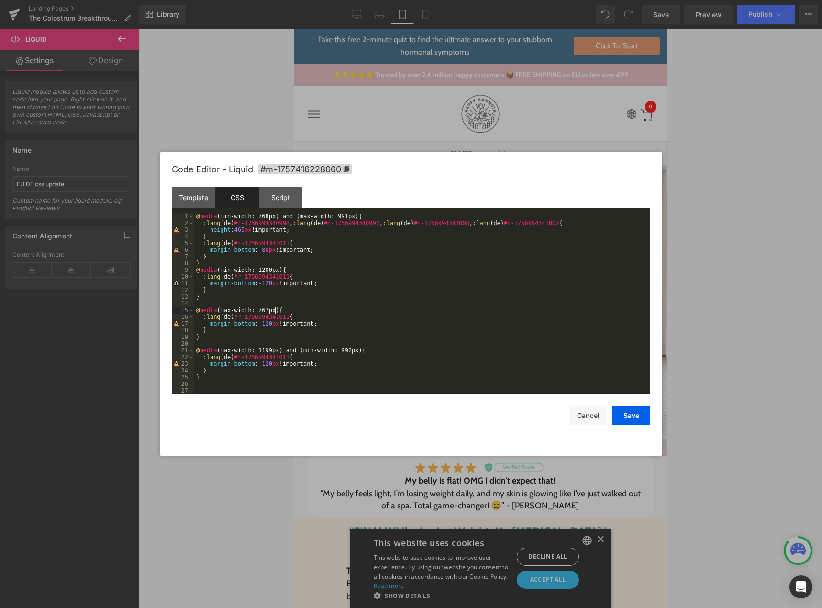
click at [266, 322] on div "@ media (min-width: 768px) and (max-width: 991px) { :lang ( de ) #r-17569943409…" at bounding box center [422, 310] width 456 height 194
click at [266, 365] on div "@ media (min-width: 768px) and (max-width: 991px) { :lang ( de ) #r-17569943409…" at bounding box center [422, 310] width 456 height 194
click at [268, 363] on div "@ media (min-width: 768px) and (max-width: 991px) { :lang ( de ) #r-17569943409…" at bounding box center [422, 310] width 456 height 194
click at [623, 413] on button "Save" at bounding box center [631, 415] width 38 height 19
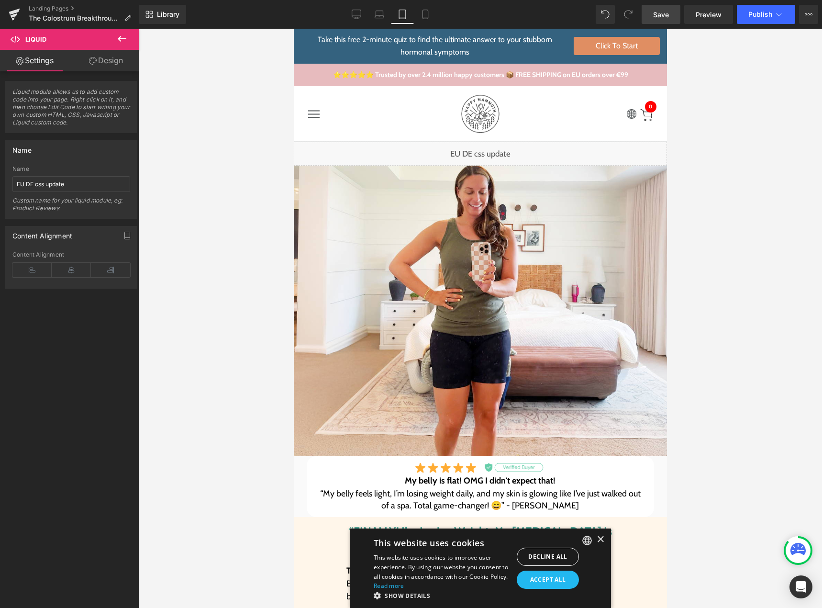
click at [662, 9] on link "Save" at bounding box center [661, 14] width 39 height 19
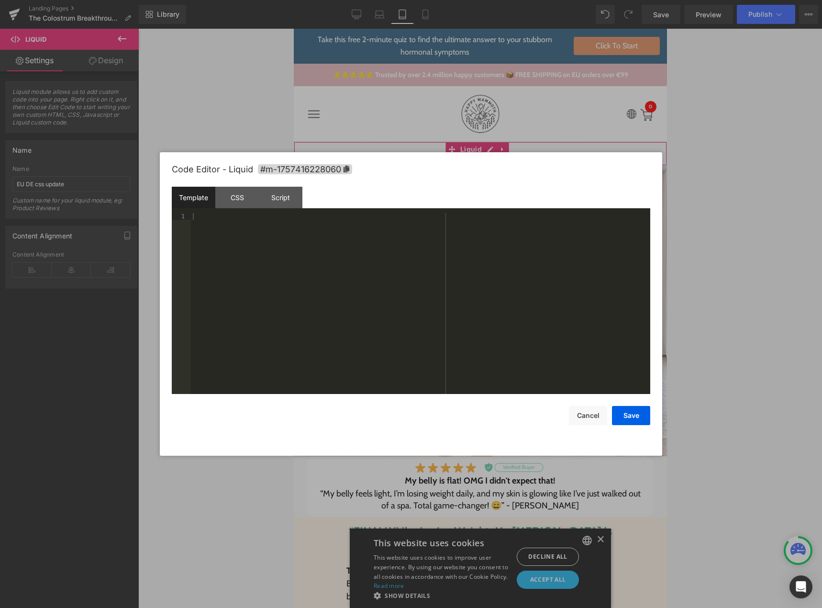
click at [485, 150] on div "Liquid" at bounding box center [479, 154] width 373 height 24
click at [246, 207] on div "CSS" at bounding box center [237, 198] width 44 height 22
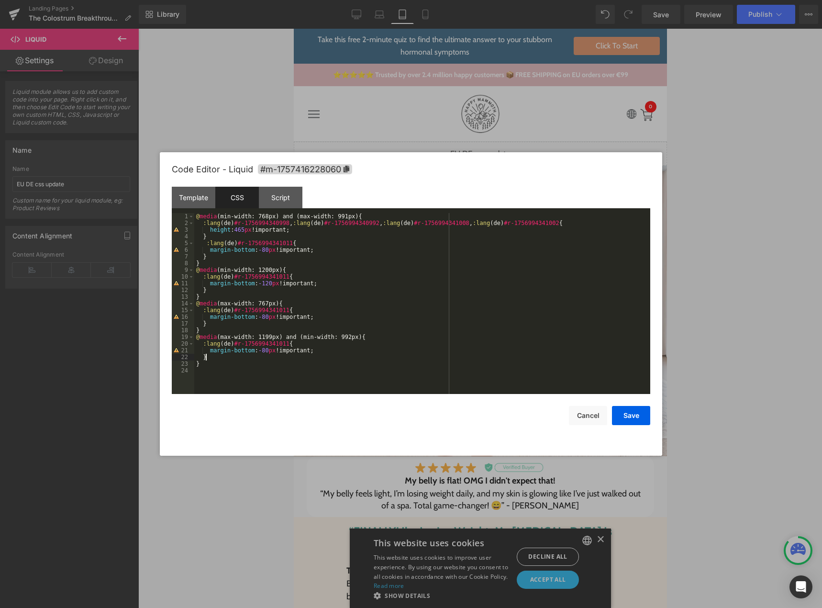
click at [212, 357] on div "@ media (min-width: 768px) and (max-width: 991px) { :lang ( de ) #r-17569943409…" at bounding box center [422, 310] width 456 height 194
drag, startPoint x: 203, startPoint y: 344, endPoint x: 230, endPoint y: 345, distance: 26.8
click at [230, 345] on div "@ media (min-width: 768px) and (max-width: 991px) { :lang ( de ) #r-17569943409…" at bounding box center [422, 310] width 456 height 194
click at [209, 367] on div "@ media (min-width: 768px) and (max-width: 991px) { :lang ( de ) #r-17569943409…" at bounding box center [422, 310] width 456 height 194
click at [293, 364] on div "@ media (min-width: 768px) and (max-width: 991px) { :lang ( de ) #r-17569943409…" at bounding box center [422, 310] width 456 height 194
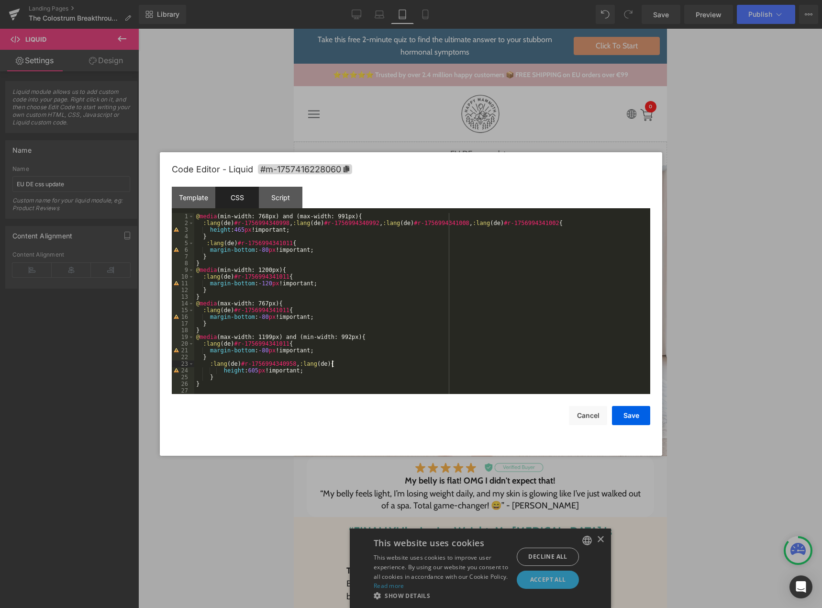
paste textarea
click at [389, 363] on div "@ media (min-width: 768px) and (max-width: 991px) { :lang ( de ) #r-17569943409…" at bounding box center [422, 310] width 456 height 194
click at [627, 418] on button "Save" at bounding box center [631, 415] width 38 height 19
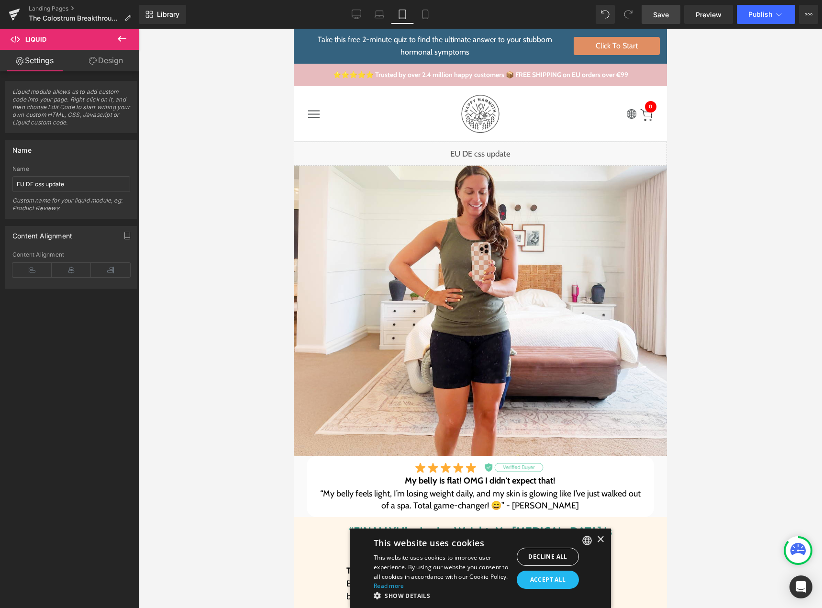
click at [666, 18] on span "Save" at bounding box center [661, 15] width 16 height 10
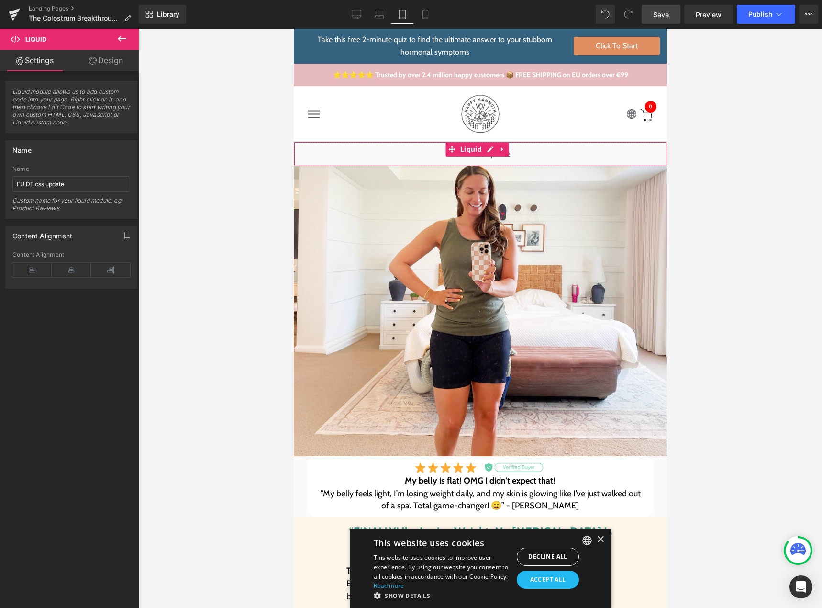
click at [485, 149] on div "Liquid" at bounding box center [479, 154] width 373 height 24
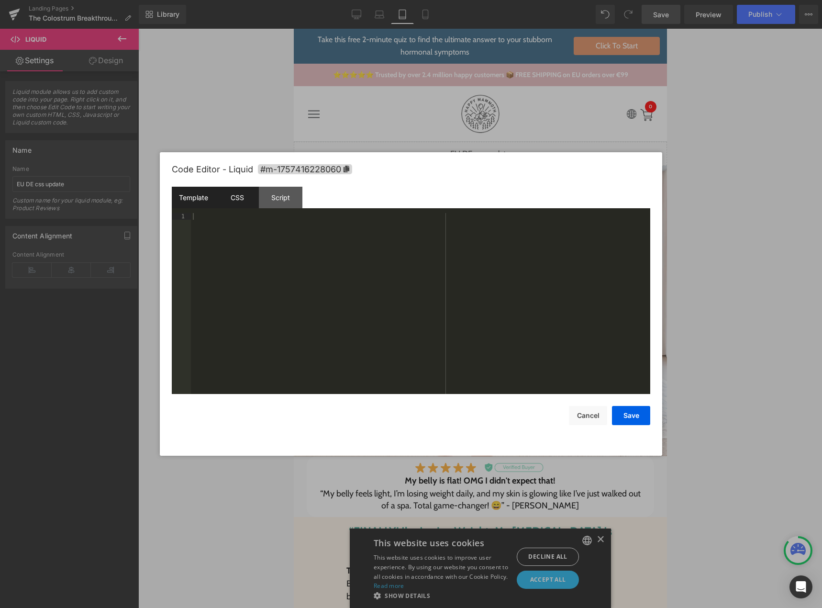
click at [236, 203] on div "CSS" at bounding box center [237, 198] width 44 height 22
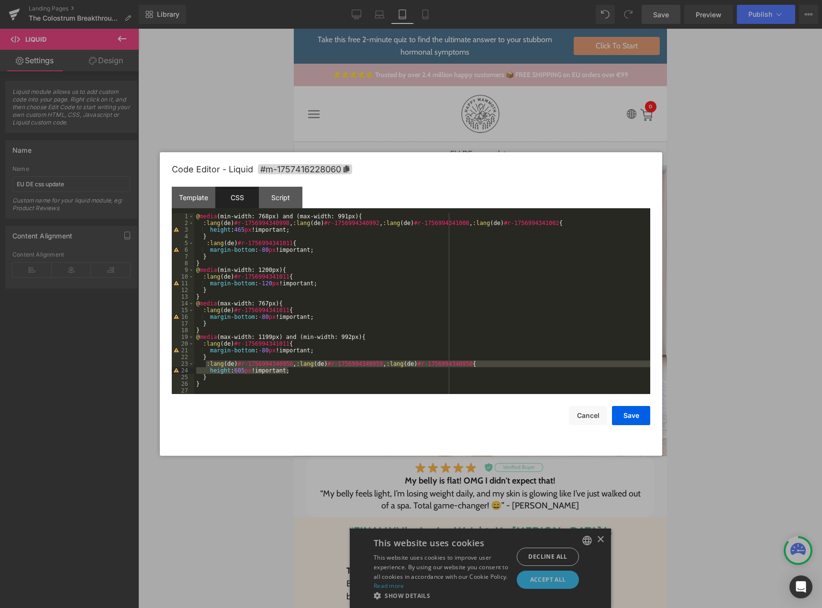
drag, startPoint x: 205, startPoint y: 364, endPoint x: 290, endPoint y: 370, distance: 85.9
click at [290, 370] on div "@ media (min-width: 768px) and (max-width: 991px) { :lang ( de ) #r-17569943409…" at bounding box center [422, 310] width 456 height 194
click at [222, 377] on div "@ media (min-width: 768px) and (max-width: 991px) { :lang ( de ) #r-17569943409…" at bounding box center [422, 310] width 456 height 194
drag, startPoint x: 214, startPoint y: 377, endPoint x: 204, endPoint y: 363, distance: 17.3
click at [204, 363] on div "@ media (min-width: 768px) and (max-width: 991px) { :lang ( de ) #r-17569943409…" at bounding box center [422, 310] width 456 height 194
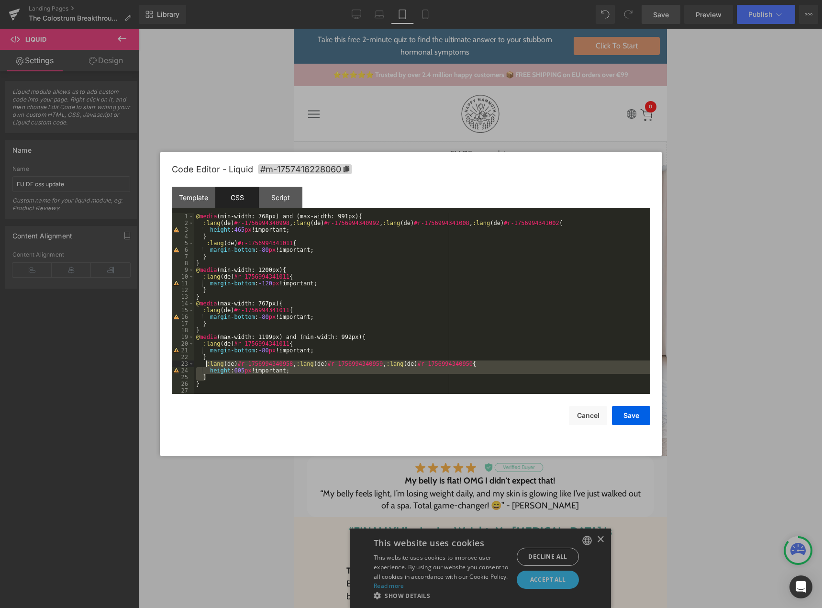
click at [286, 269] on div "@ media (min-width: 768px) and (max-width: 991px) { :lang ( de ) #r-17569943409…" at bounding box center [422, 310] width 456 height 194
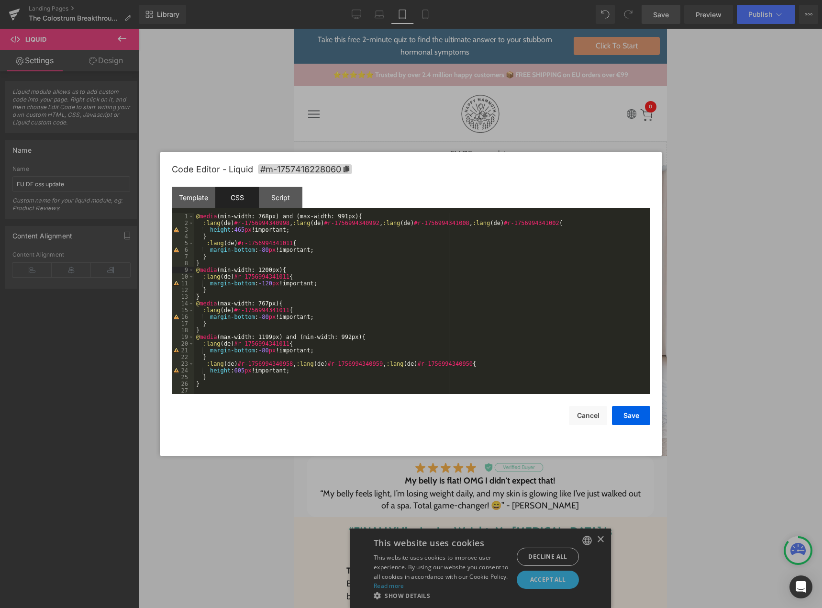
click at [216, 291] on div "@ media (min-width: 768px) and (max-width: 991px) { :lang ( de ) #r-17569943409…" at bounding box center [422, 310] width 456 height 194
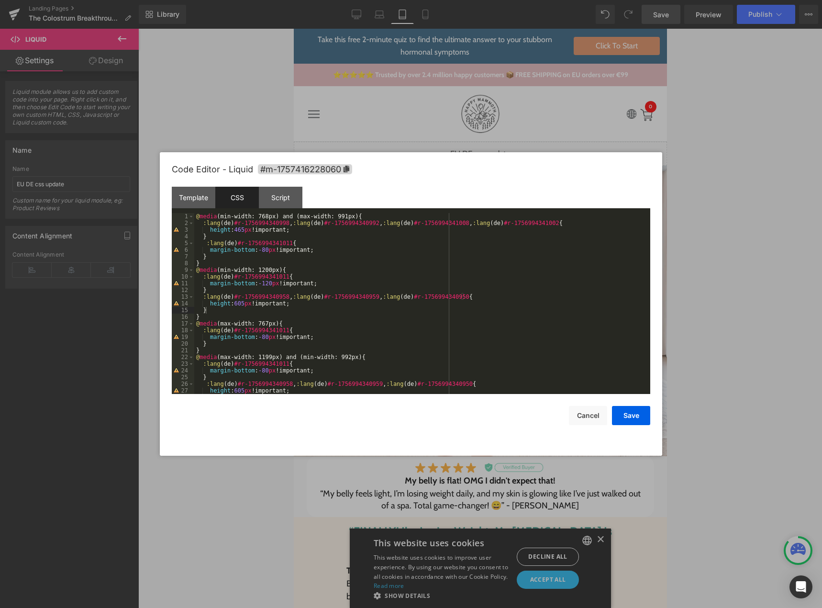
click at [236, 305] on div "@ media (min-width: 768px) and (max-width: 991px) { :lang ( de ) #r-17569943409…" at bounding box center [420, 310] width 452 height 194
click at [620, 421] on button "Save" at bounding box center [631, 415] width 38 height 19
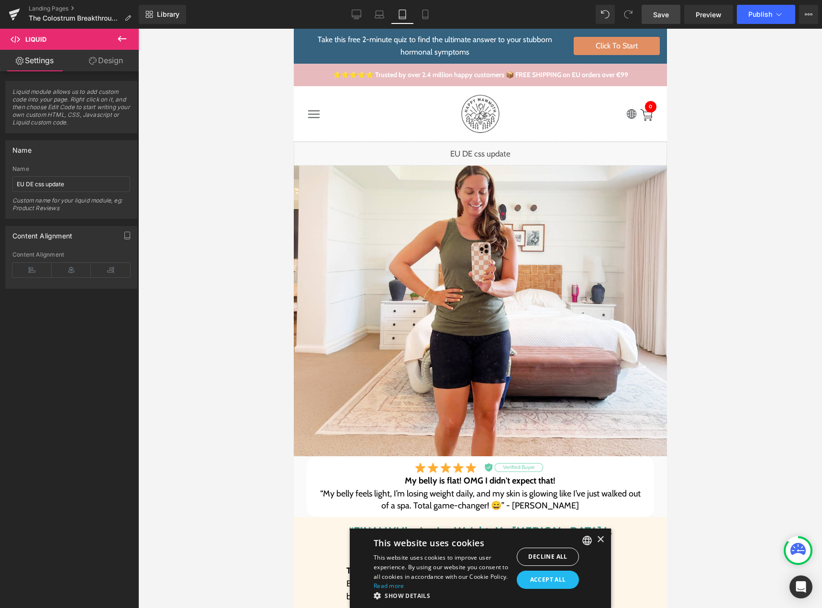
click at [666, 14] on span "Save" at bounding box center [661, 15] width 16 height 10
click at [484, 149] on div "Liquid" at bounding box center [479, 154] width 373 height 24
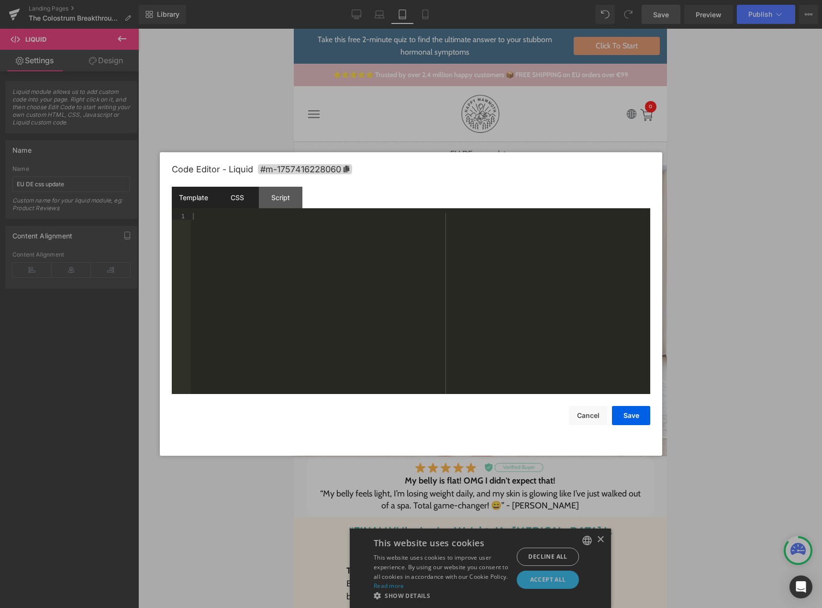
click at [239, 204] on div "CSS" at bounding box center [237, 198] width 44 height 22
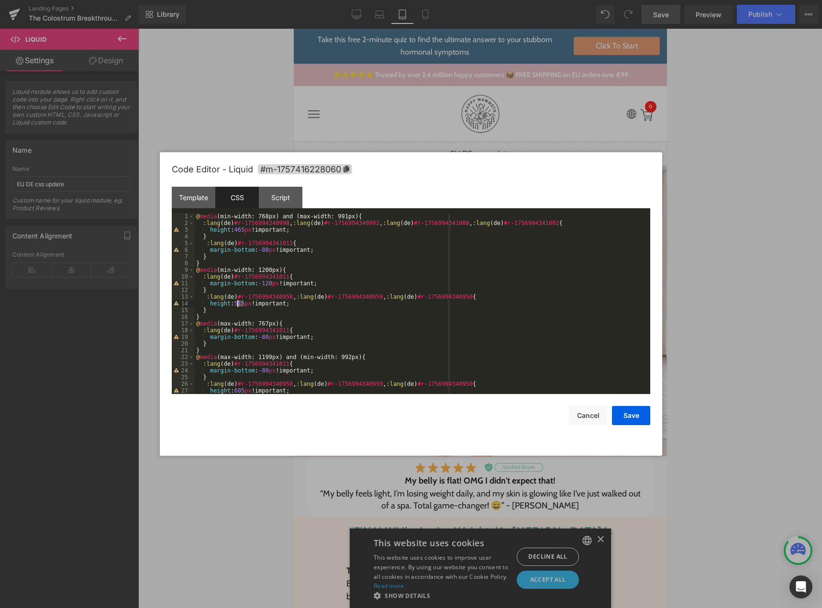
drag, startPoint x: 244, startPoint y: 305, endPoint x: 237, endPoint y: 305, distance: 6.7
click at [237, 305] on div "@ media (min-width: 768px) and (max-width: 991px) { :lang ( de ) #r-17569943409…" at bounding box center [420, 310] width 452 height 194
click at [622, 418] on button "Save" at bounding box center [631, 415] width 38 height 19
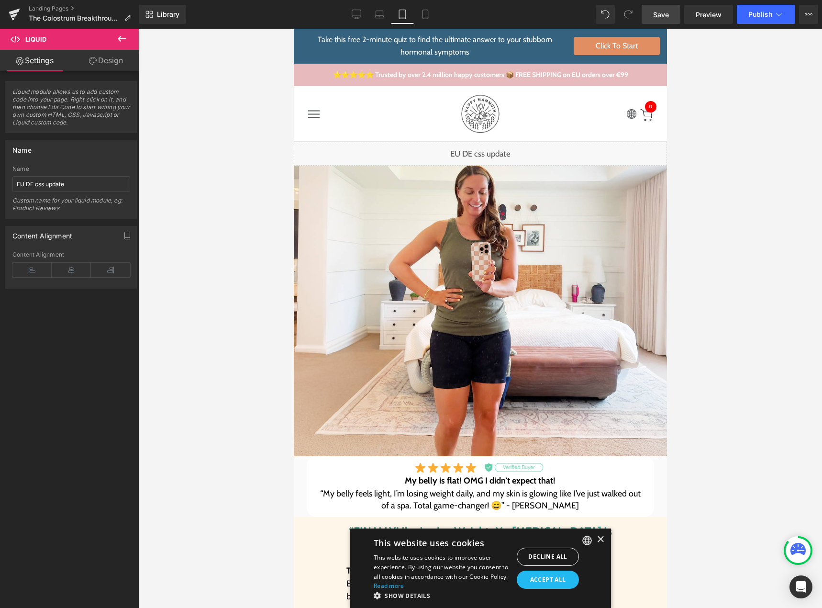
click at [490, 150] on div "Liquid" at bounding box center [479, 154] width 373 height 24
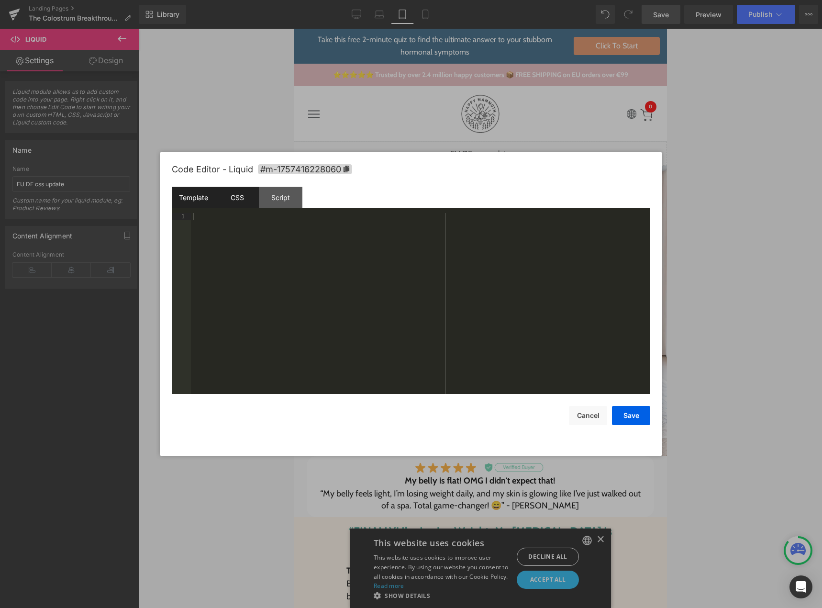
click at [238, 195] on div "CSS" at bounding box center [237, 198] width 44 height 22
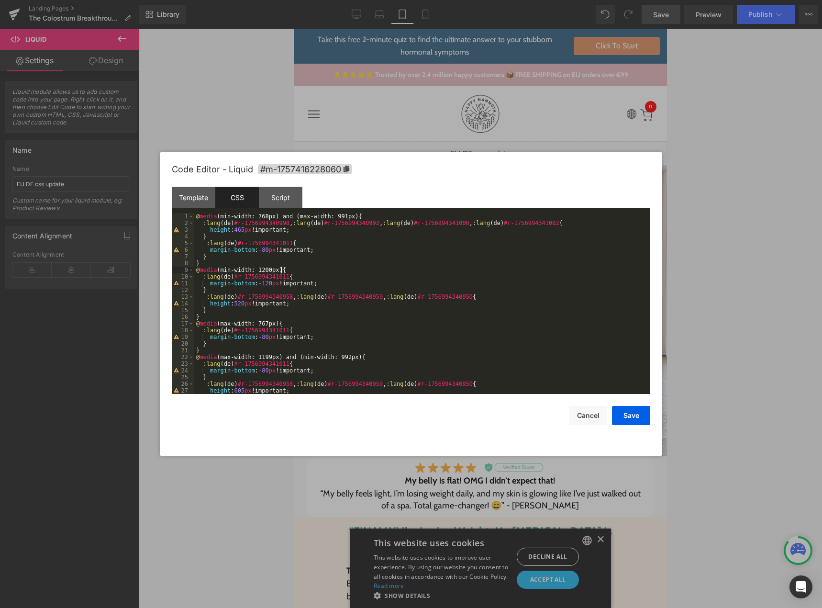
click at [281, 269] on div "@ media (min-width: 768px) and (max-width: 991px) { :lang ( de ) #r-17569943409…" at bounding box center [420, 310] width 452 height 194
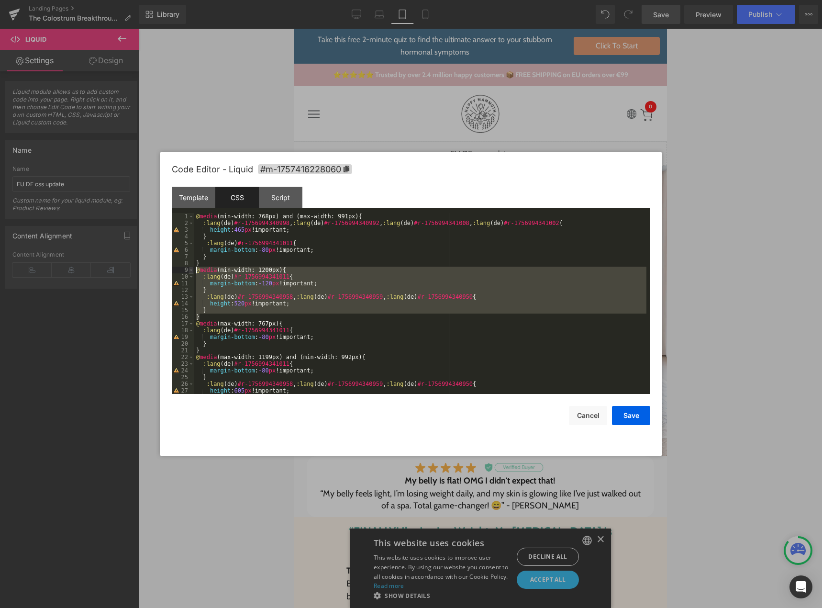
drag, startPoint x: 201, startPoint y: 316, endPoint x: 192, endPoint y: 270, distance: 46.4
click at [192, 270] on pre "1 2 3 4 5 6 7 8 9 10 11 12 13 14 15 16 17 18 19 20 21 22 23 24 25 26 27 28 @ me…" at bounding box center [411, 303] width 479 height 181
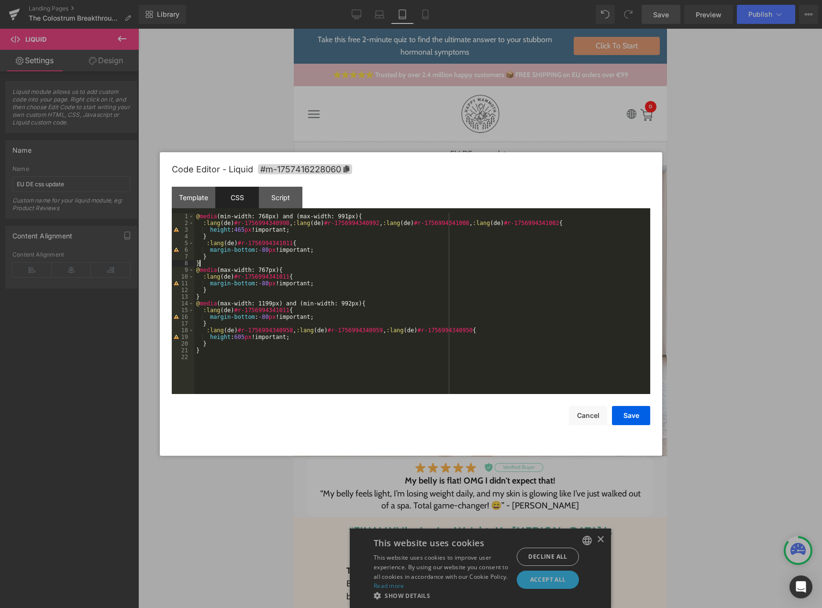
click at [195, 216] on div "@ media (min-width: 768px) and (max-width: 991px) { :lang ( de ) #r-17569943409…" at bounding box center [422, 310] width 456 height 194
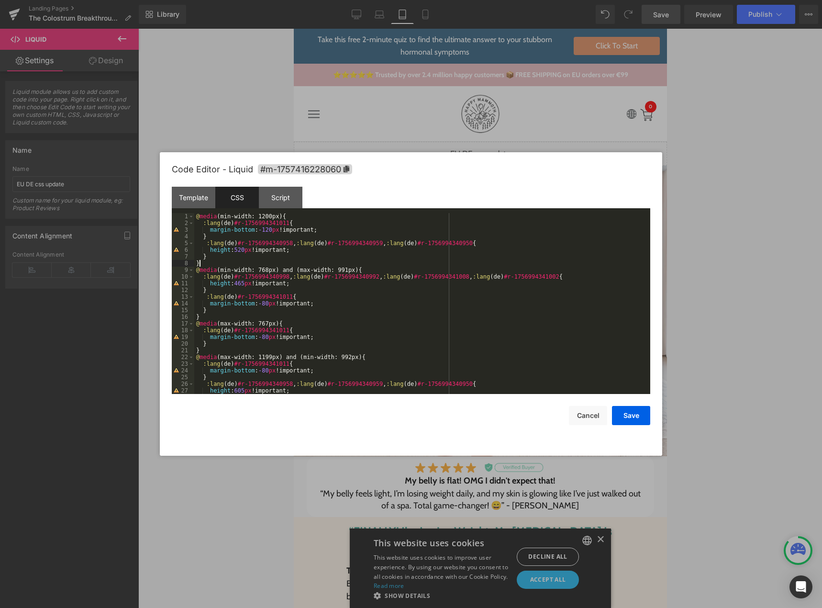
click at [196, 216] on div "@ media (min-width: 1200px) { :lang ( de ) #r-1756994341011 { margin-bottom : -…" at bounding box center [420, 310] width 452 height 194
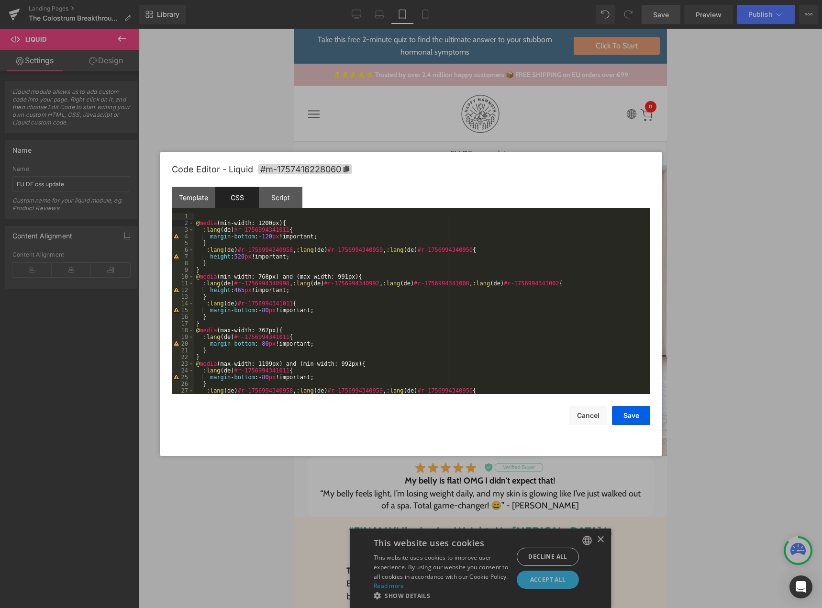
click at [196, 217] on div "@ media (min-width: 1200px) { :lang ( de ) #r-1756994341011 { margin-bottom : -…" at bounding box center [420, 310] width 452 height 194
drag, startPoint x: 236, startPoint y: 219, endPoint x: 194, endPoint y: 217, distance: 42.6
click at [194, 217] on pre "1 2 3 4 5 6 7 8 9 10 11 12 13 14 15 16 17 18 19 20 21 22 23 24 25 26 27 28 /*14…" at bounding box center [411, 303] width 479 height 181
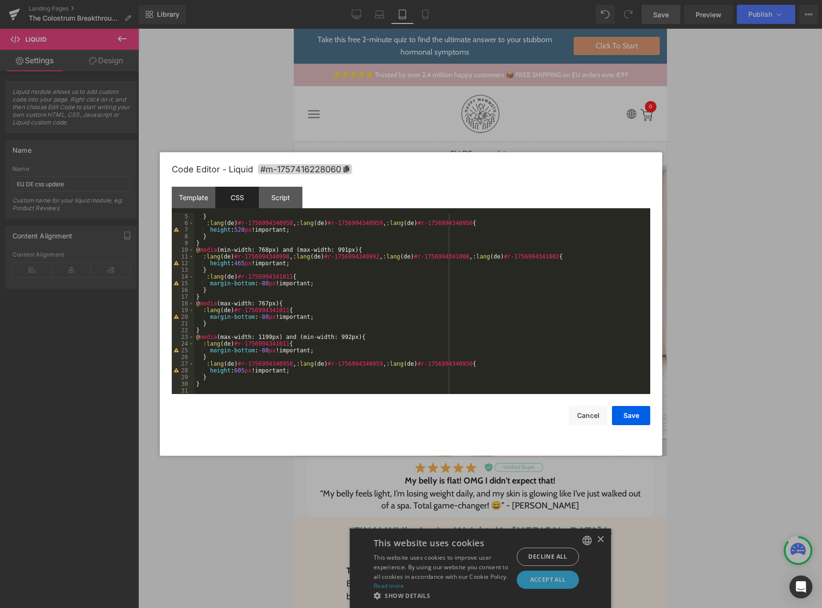
click at [208, 330] on div "} :lang ( de ) #r-1756994340958 , :lang ( de ) #r-1756994340959 , :lang ( de ) …" at bounding box center [420, 310] width 452 height 194
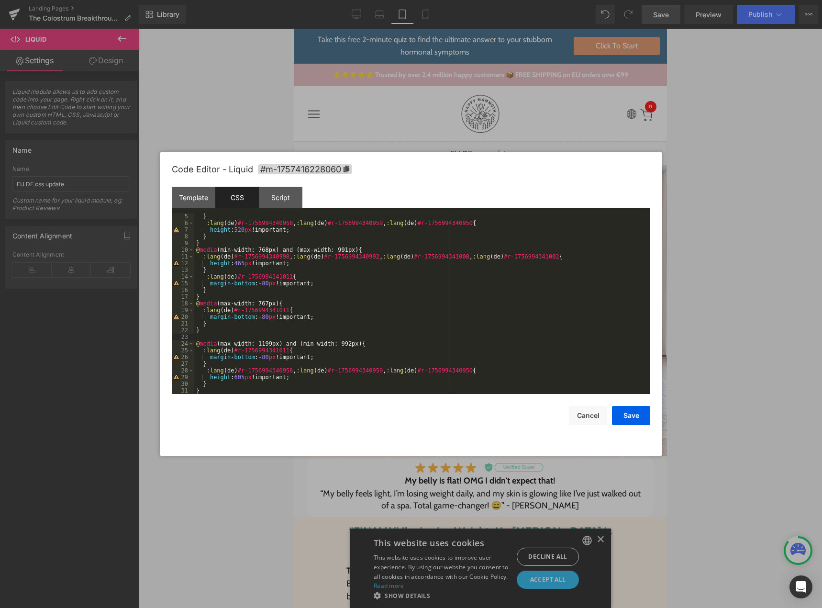
paste textarea
click at [208, 296] on div "} :lang ( de ) #r-1756994340958 , :lang ( de ) #r-1756994340959 , :lang ( de ) …" at bounding box center [420, 310] width 452 height 194
paste textarea
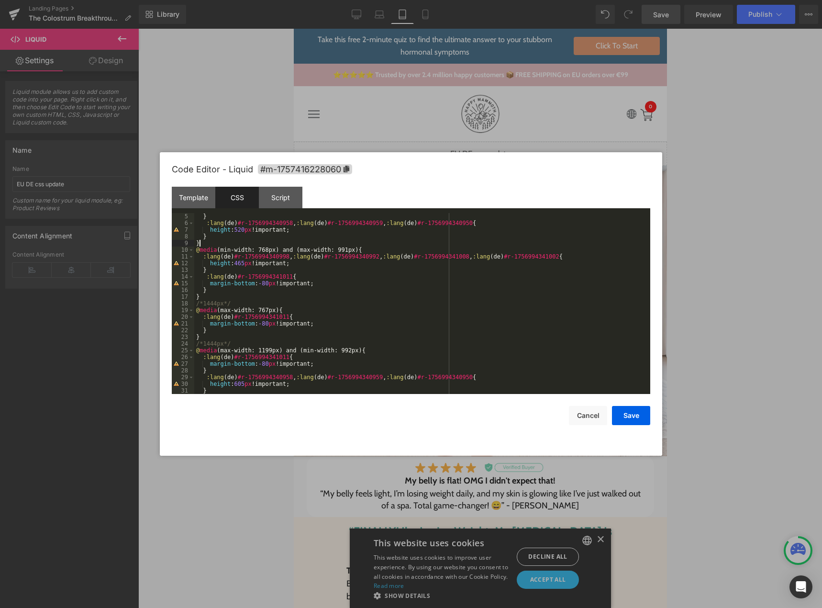
click at [205, 243] on div "} :lang ( de ) #r-1756994340958 , :lang ( de ) #r-1756994340959 , :lang ( de ) …" at bounding box center [420, 310] width 452 height 194
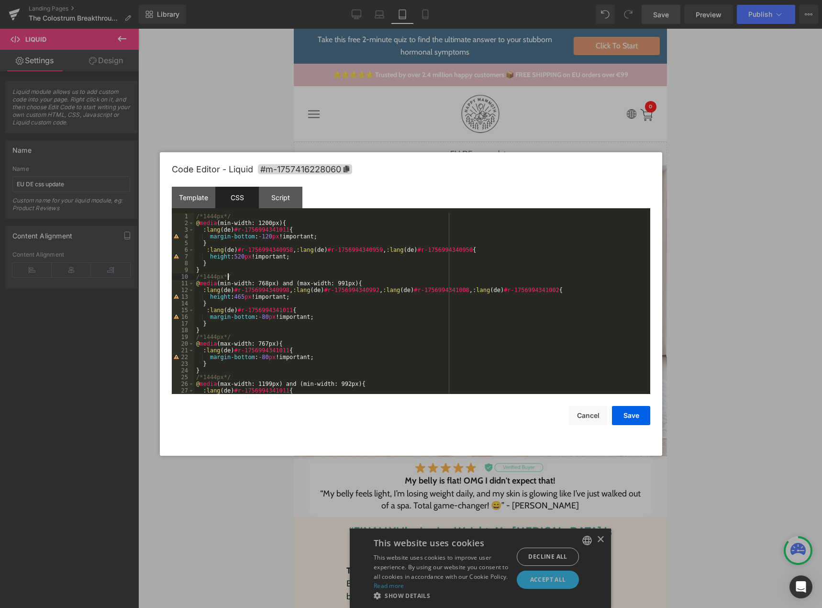
scroll to position [47, 0]
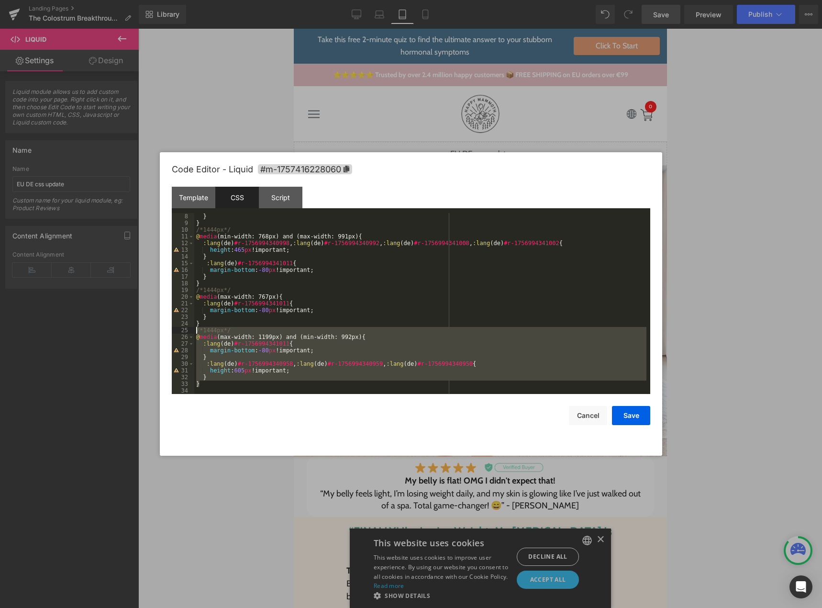
drag, startPoint x: 202, startPoint y: 382, endPoint x: 188, endPoint y: 331, distance: 53.2
click at [188, 331] on pre "8 9 10 11 12 13 14 15 16 17 18 19 20 21 22 23 24 25 26 27 28 29 30 31 32 33 34 …" at bounding box center [411, 303] width 479 height 181
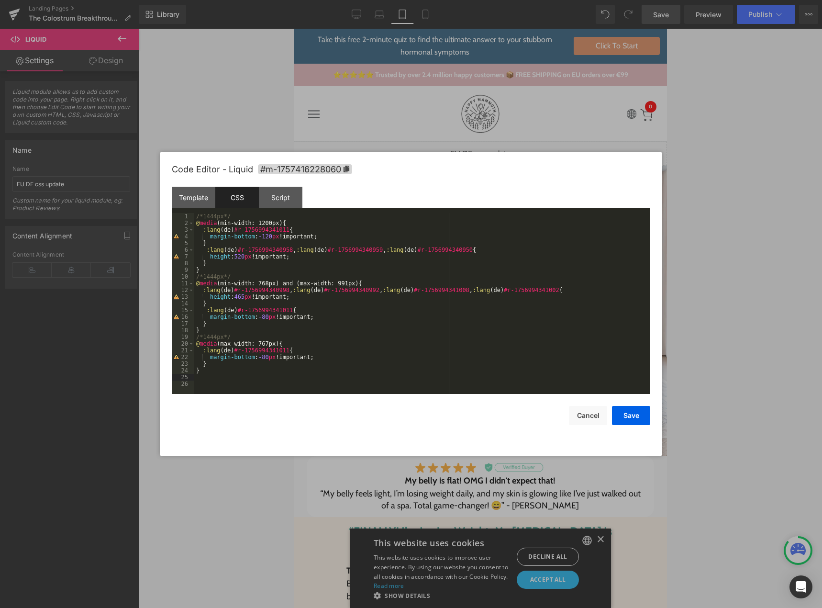
click at [208, 269] on div "/*1444px*/ @ media (min-width: 1200px) { :lang ( de ) #r-1756994341011 { margin…" at bounding box center [422, 310] width 456 height 194
paste textarea
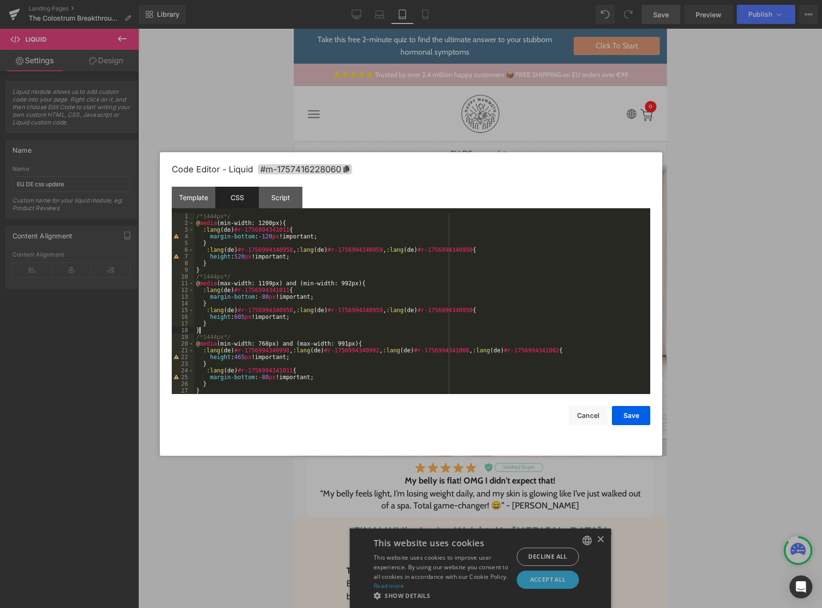
scroll to position [0, 0]
click at [208, 278] on div "/*1444px*/ @ media (min-width: 1200px) { :lang ( de ) #r-1756994341011 { margin…" at bounding box center [420, 310] width 452 height 194
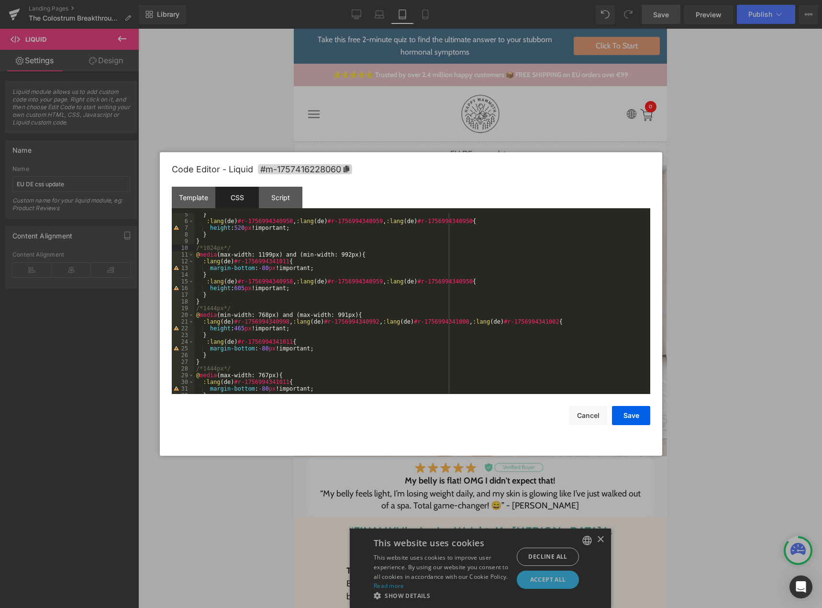
scroll to position [54, 0]
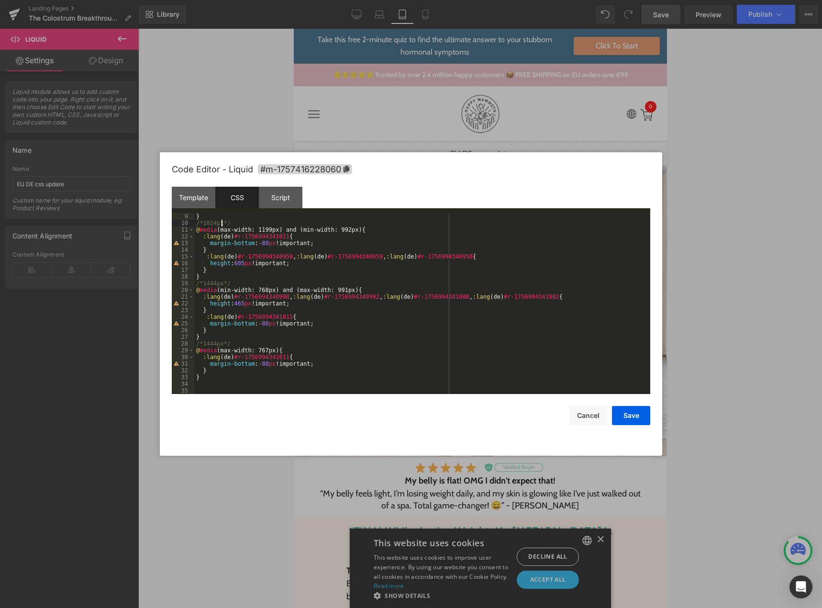
click at [212, 282] on div "} /*1024px*/ @ media (max-width: 1199px) and (min-width: 992px) { :lang ( de ) …" at bounding box center [420, 310] width 452 height 194
drag, startPoint x: 214, startPoint y: 342, endPoint x: 203, endPoint y: 345, distance: 11.3
click at [203, 345] on div "} /*1024px*/ @ media (max-width: 1199px) and (min-width: 992px) { :lang ( de ) …" at bounding box center [420, 310] width 452 height 194
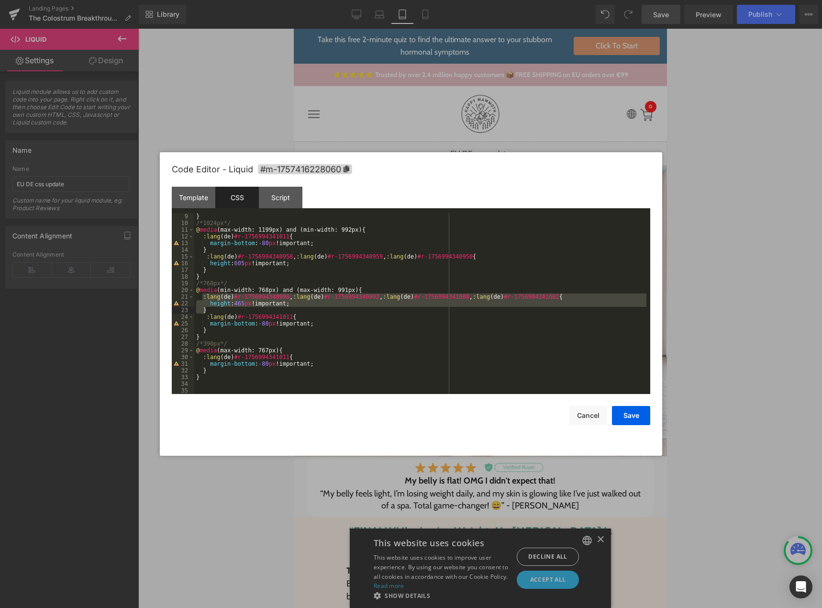
drag, startPoint x: 202, startPoint y: 297, endPoint x: 212, endPoint y: 309, distance: 15.3
click at [212, 309] on div "} /*1024px*/ @ media (max-width: 1199px) and (min-width: 992px) { :lang ( de ) …" at bounding box center [420, 310] width 452 height 194
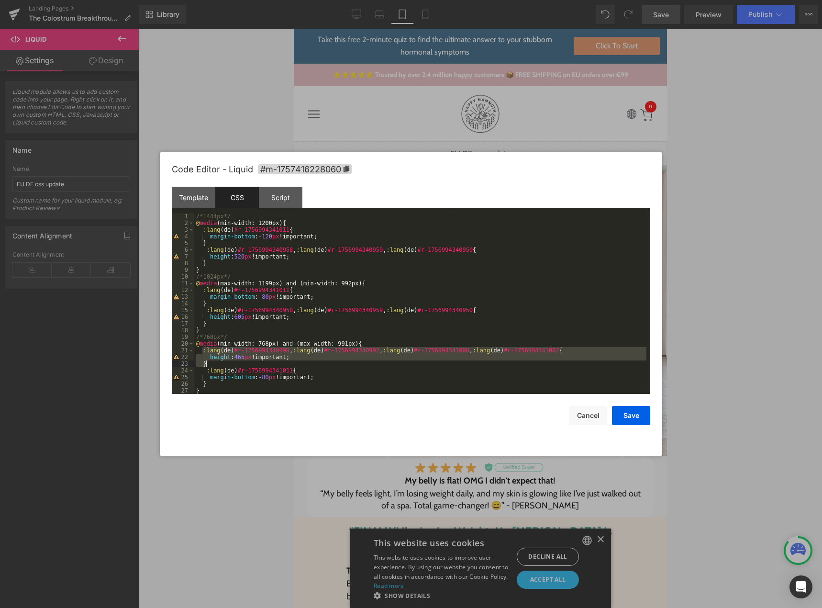
scroll to position [0, 0]
click at [208, 326] on div "/*1444px*/ @ media (min-width: 1200px) { :lang ( de ) #r-1756994341011 { margin…" at bounding box center [420, 310] width 452 height 194
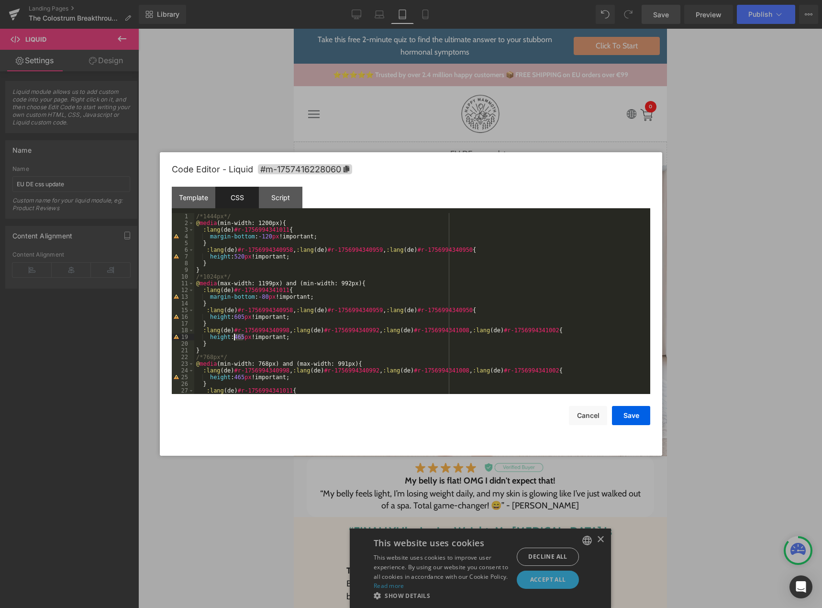
drag, startPoint x: 243, startPoint y: 338, endPoint x: 233, endPoint y: 339, distance: 9.7
click at [233, 339] on div "/*1444px*/ @ media (min-width: 1200px) { :lang ( de ) #r-1756994341011 { margin…" at bounding box center [420, 310] width 452 height 194
click at [626, 409] on button "Save" at bounding box center [631, 415] width 38 height 19
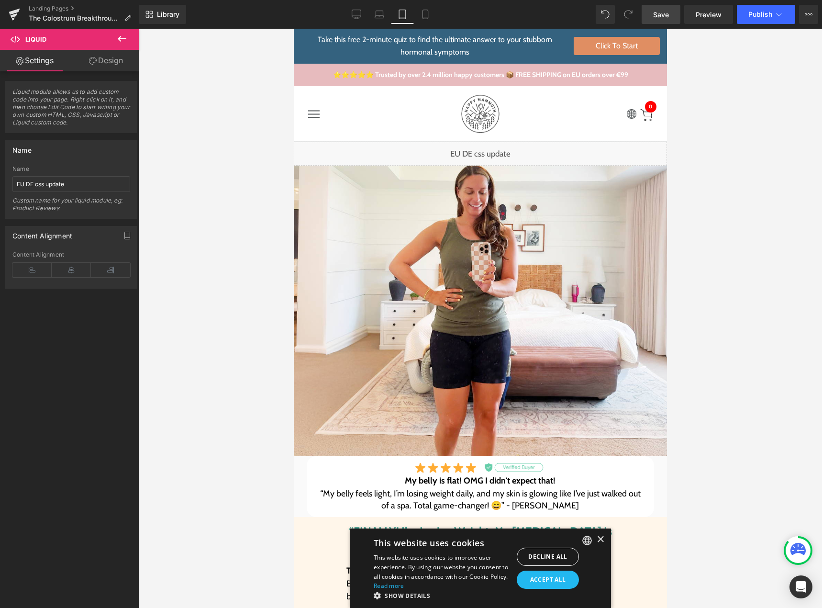
click at [654, 18] on span "Save" at bounding box center [661, 15] width 16 height 10
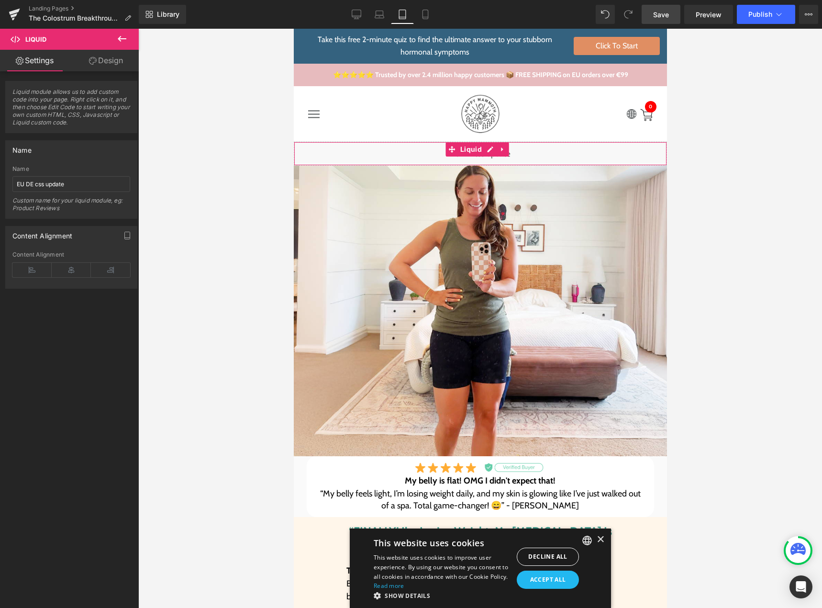
click at [484, 149] on div "Liquid" at bounding box center [479, 154] width 373 height 24
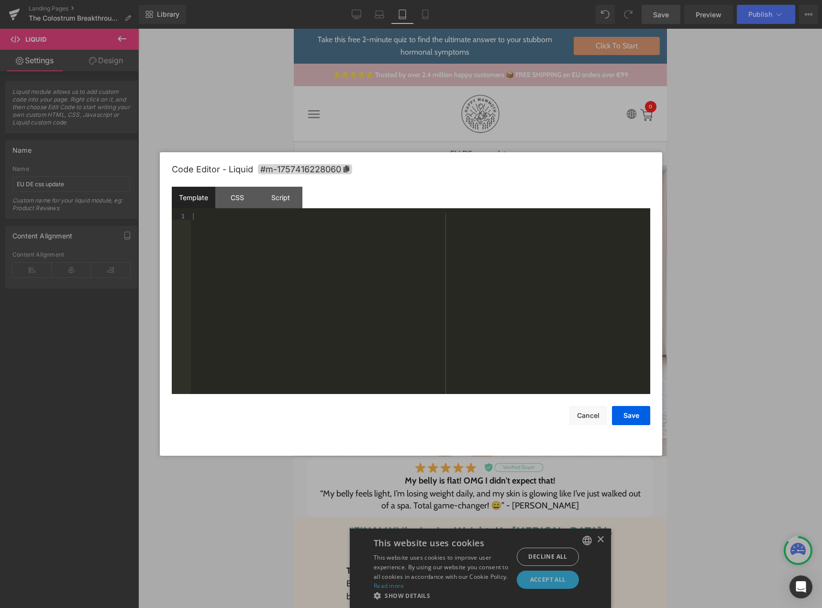
click at [233, 208] on div "Template CSS Script Data" at bounding box center [411, 200] width 479 height 26
click at [237, 200] on div "CSS" at bounding box center [237, 198] width 44 height 22
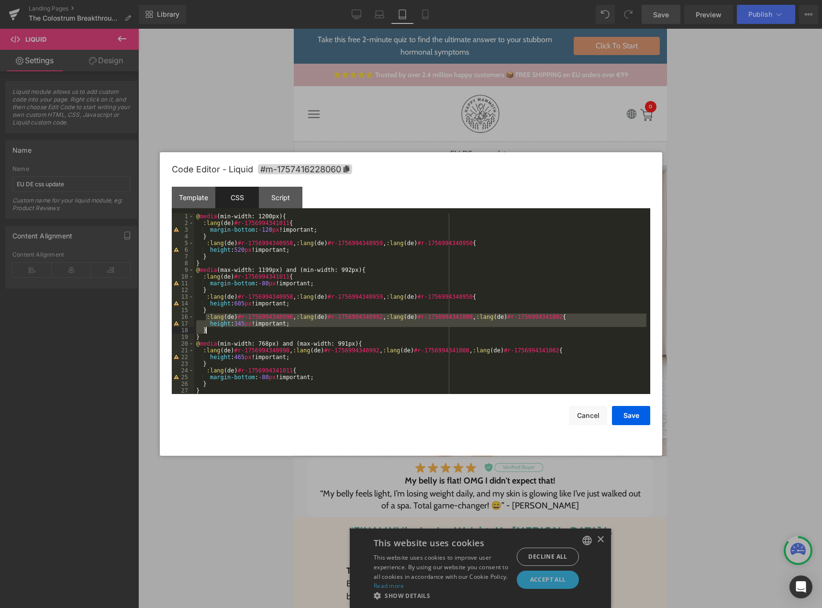
drag, startPoint x: 206, startPoint y: 316, endPoint x: 209, endPoint y: 328, distance: 12.2
click at [209, 328] on div "@ media (min-width: 1200px) { :lang ( de ) #r-1756994341011 { margin-bottom : -…" at bounding box center [420, 310] width 452 height 194
click at [214, 257] on div "@ media (min-width: 1200px) { :lang ( de ) #r-1756994341011 { margin-bottom : -…" at bounding box center [420, 310] width 452 height 194
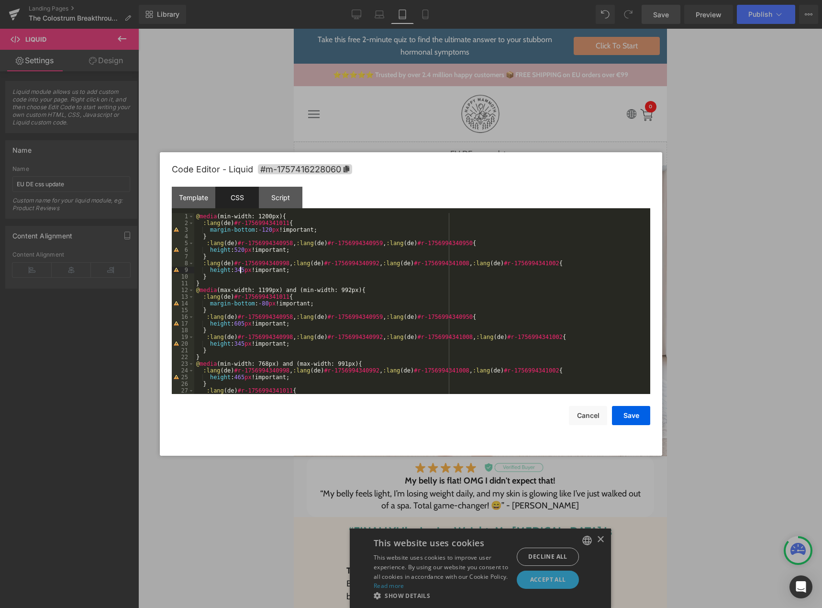
click at [239, 271] on div "@ media (min-width: 1200px) { :lang ( de ) #r-1756994341011 { margin-bottom : -…" at bounding box center [420, 310] width 452 height 194
click at [620, 419] on button "Save" at bounding box center [631, 415] width 38 height 19
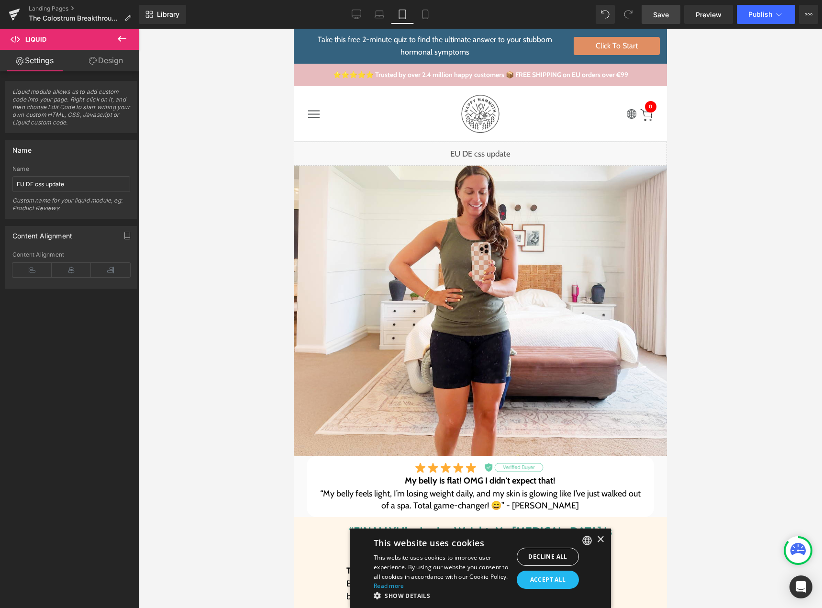
click at [652, 21] on link "Save" at bounding box center [661, 14] width 39 height 19
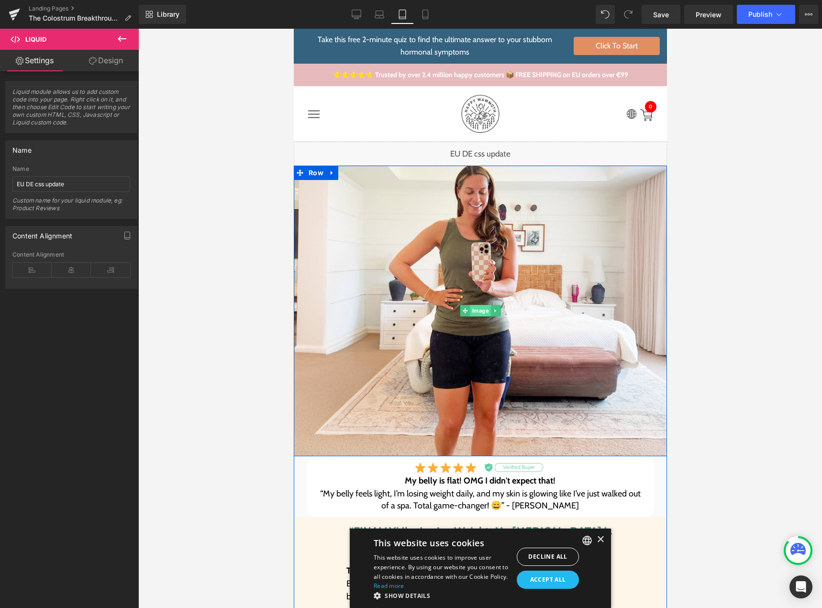
click at [478, 308] on span "Image" at bounding box center [480, 310] width 21 height 11
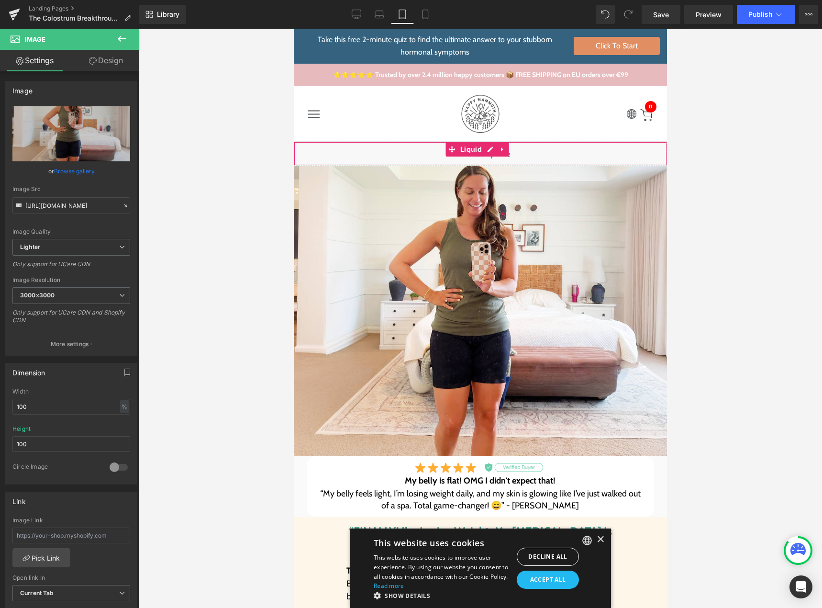
click at [485, 150] on div "Liquid" at bounding box center [479, 154] width 373 height 24
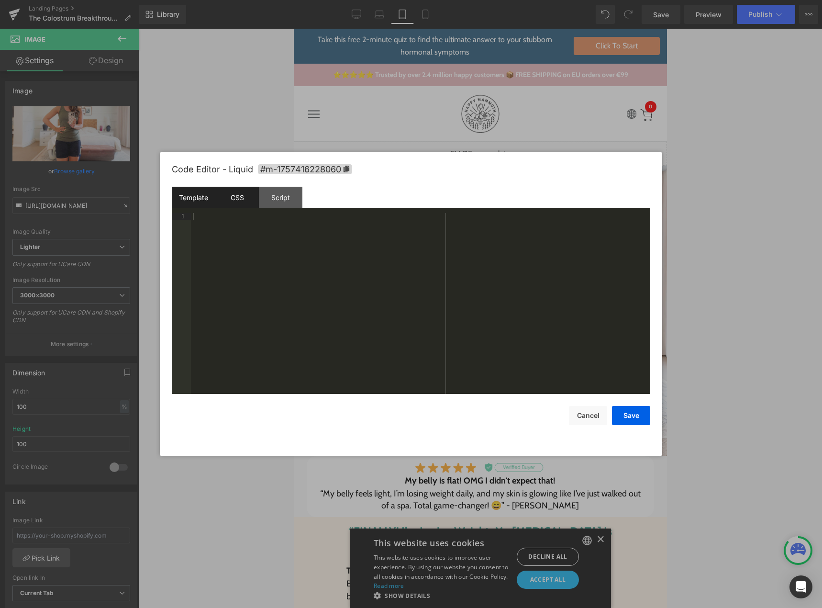
click at [238, 201] on div "CSS" at bounding box center [237, 198] width 44 height 22
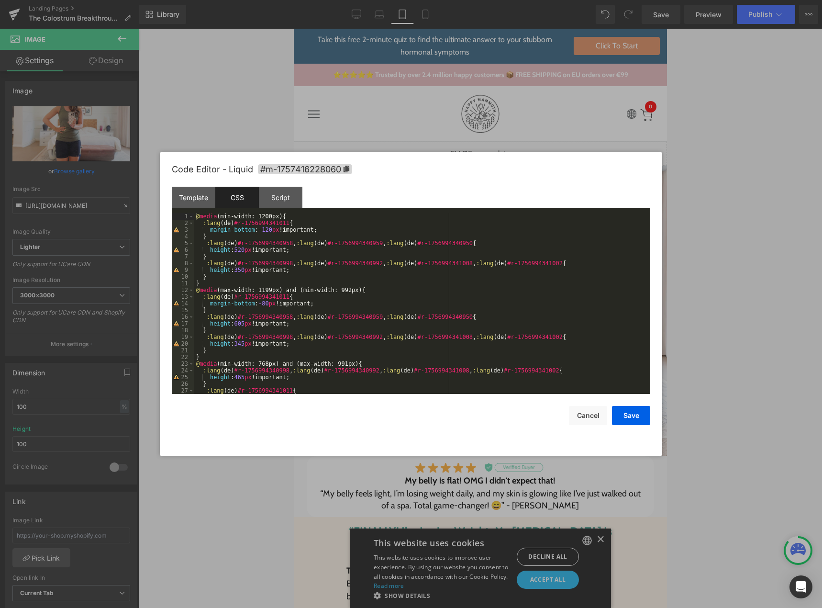
click at [290, 224] on div "@ media (min-width: 1200px) { :lang ( de ) #r-1756994341011 { margin-bottom : -…" at bounding box center [420, 310] width 452 height 194
click at [218, 275] on div "@ media (min-width: 1200px) { :lang ( de ) #r-1756994341011 { margin-bottom : -…" at bounding box center [420, 310] width 452 height 194
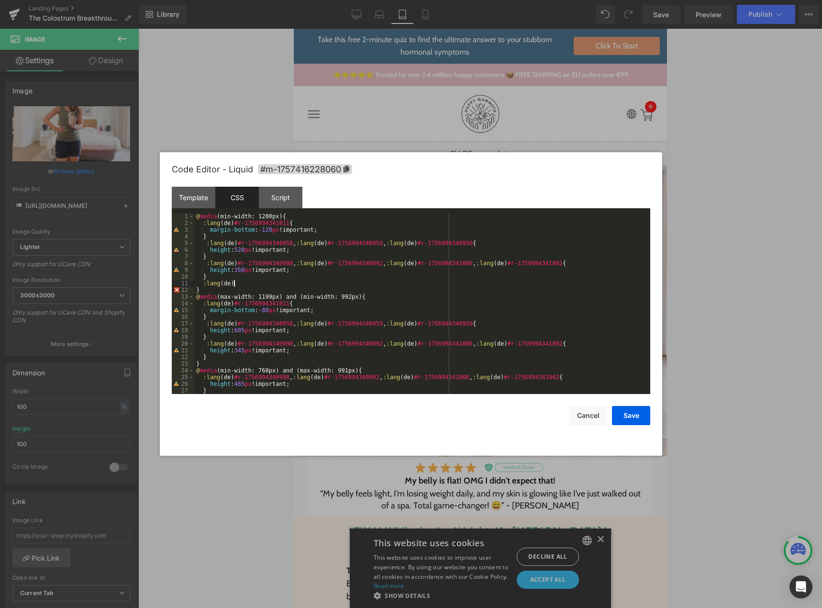
paste textarea
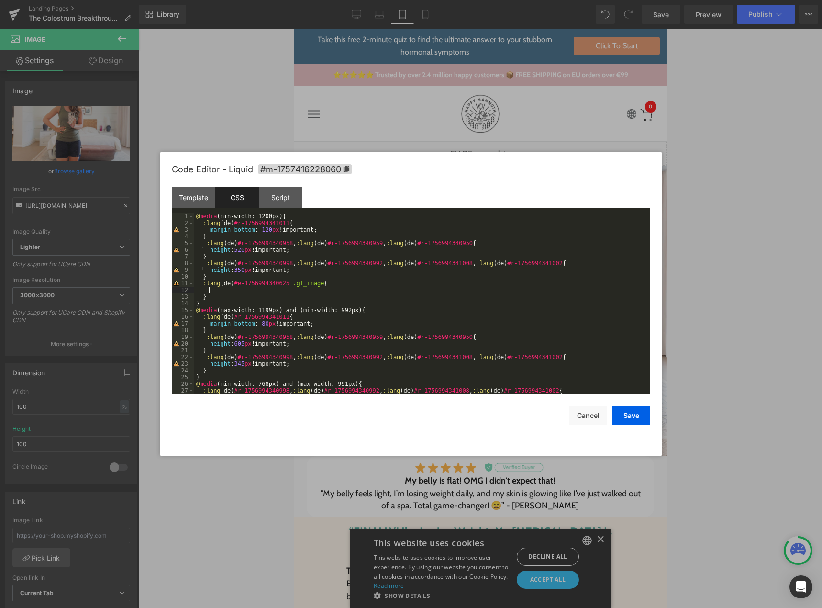
click at [243, 282] on div "@ media (min-width: 1200px) { :lang ( de ) #r-1756994341011 { margin-bottom : -…" at bounding box center [420, 310] width 452 height 194
click at [243, 288] on div "@ media (min-width: 1200px) { :lang ( de ) #r-1756994341011 { margin-bottom : -…" at bounding box center [420, 310] width 452 height 194
click at [232, 292] on div "@ media (min-width: 1200px) { :lang ( de ) #r-1756994341011 { margin-bottom : -…" at bounding box center [420, 310] width 452 height 194
click at [614, 414] on button "Save" at bounding box center [631, 415] width 38 height 19
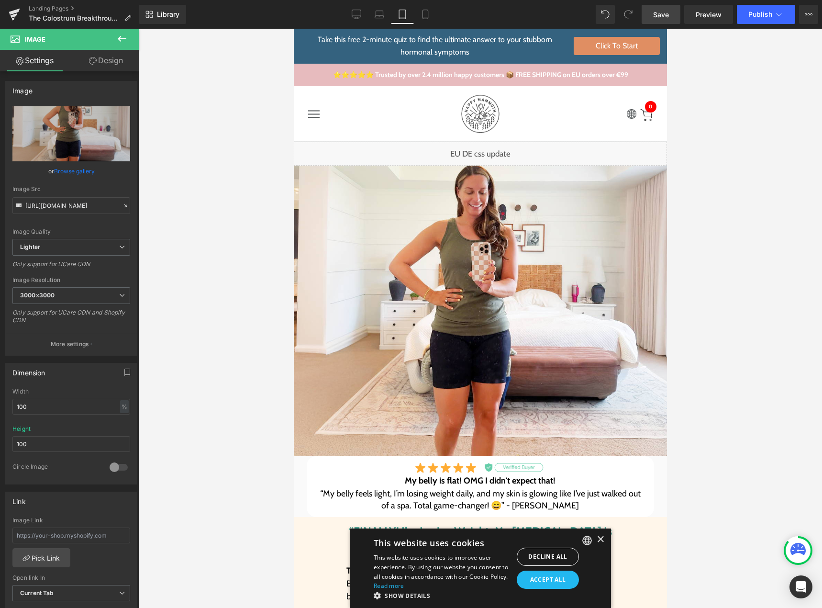
click at [656, 10] on span "Save" at bounding box center [661, 15] width 16 height 10
click at [779, 17] on icon at bounding box center [779, 15] width 10 height 10
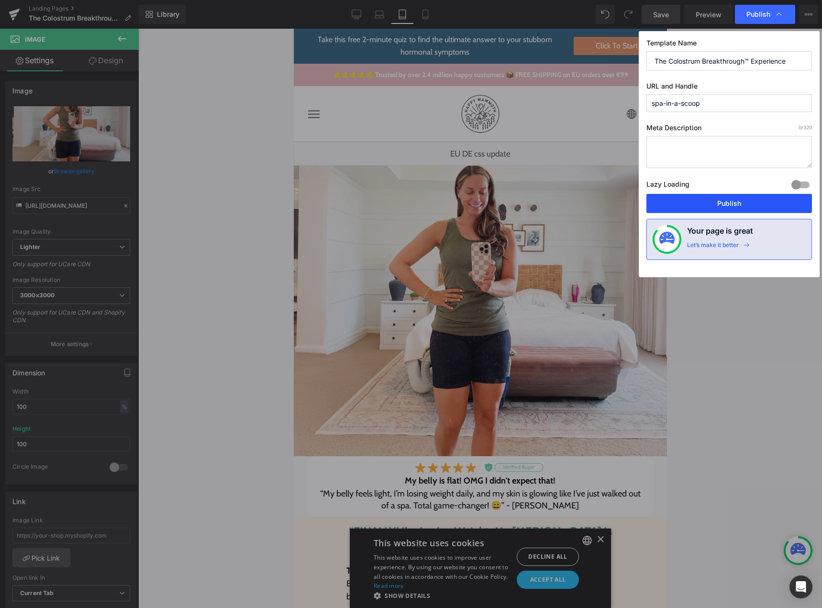
click at [726, 203] on button "Publish" at bounding box center [730, 203] width 166 height 19
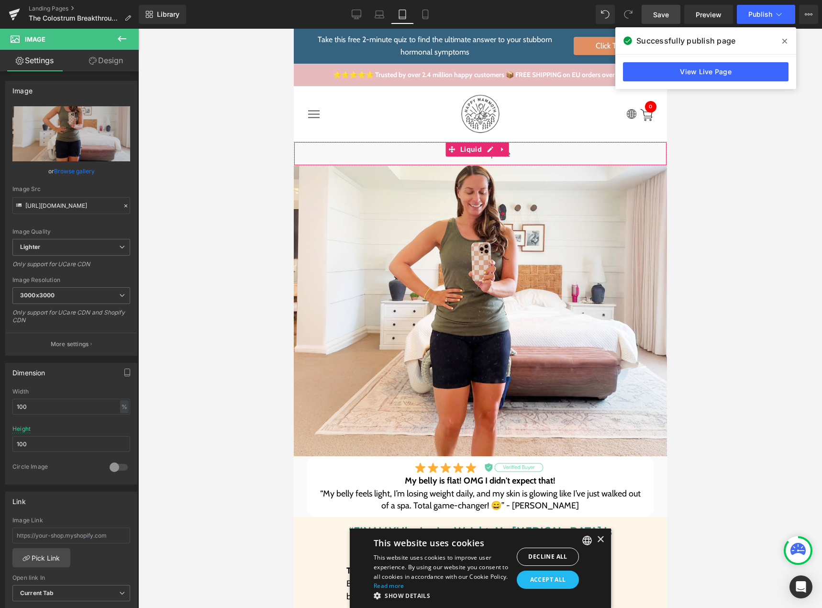
click at [489, 148] on div "Liquid" at bounding box center [479, 154] width 373 height 24
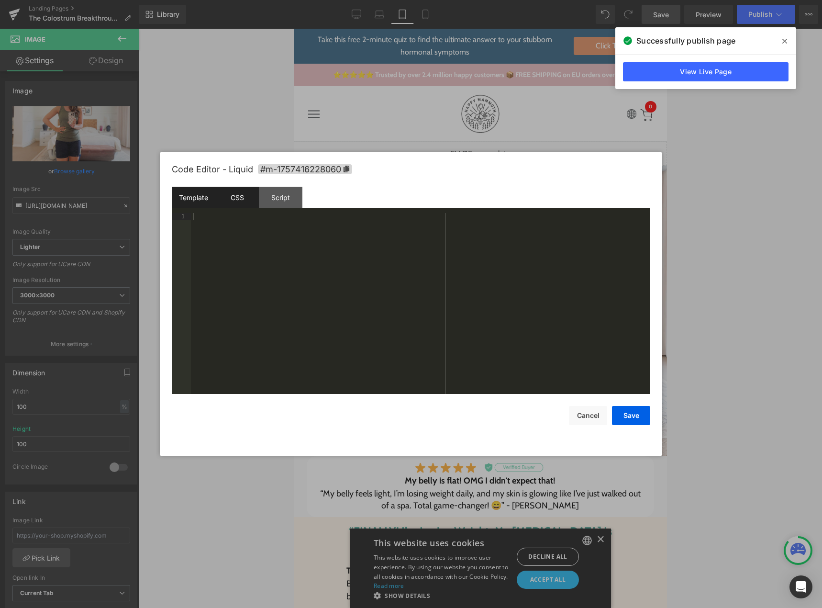
click at [235, 200] on div "CSS" at bounding box center [237, 198] width 44 height 22
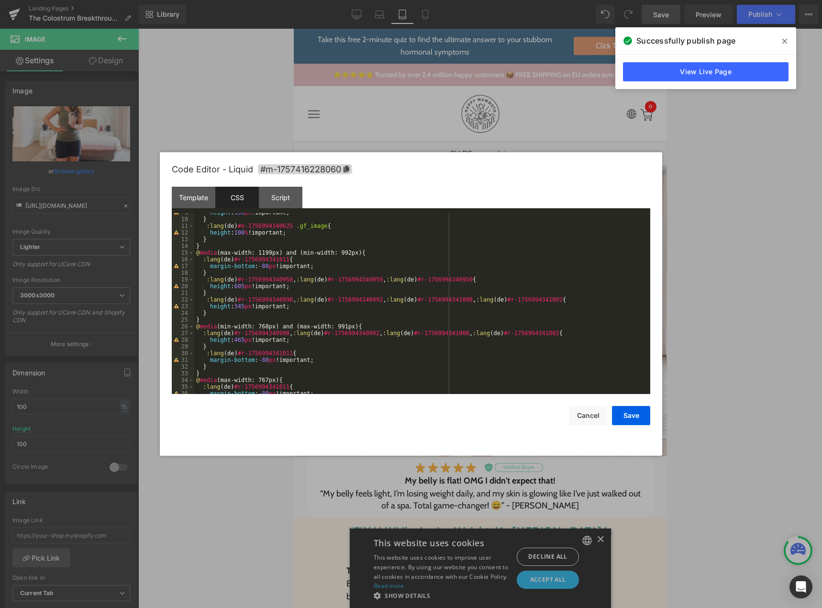
scroll to position [80, 0]
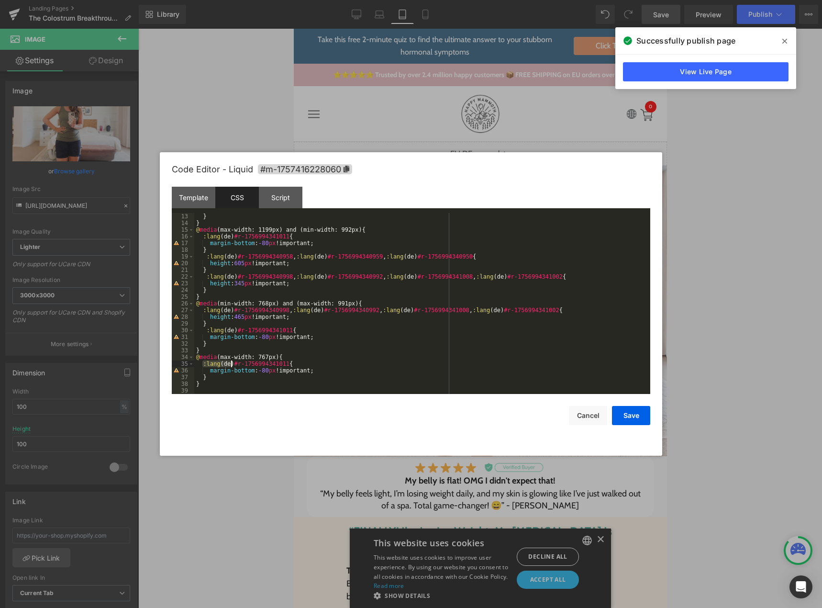
drag, startPoint x: 202, startPoint y: 364, endPoint x: 231, endPoint y: 364, distance: 28.7
click at [231, 364] on div "} } @ media (max-width: 1199px) and (min-width: 992px) { :lang ( de ) #r-175699…" at bounding box center [420, 310] width 452 height 194
drag, startPoint x: 210, startPoint y: 330, endPoint x: 233, endPoint y: 330, distance: 23.5
click at [233, 330] on div "} } @ media (max-width: 1199px) and (min-width: 992px) { :lang ( de ) #r-175699…" at bounding box center [420, 310] width 452 height 194
drag, startPoint x: 201, startPoint y: 236, endPoint x: 232, endPoint y: 237, distance: 30.6
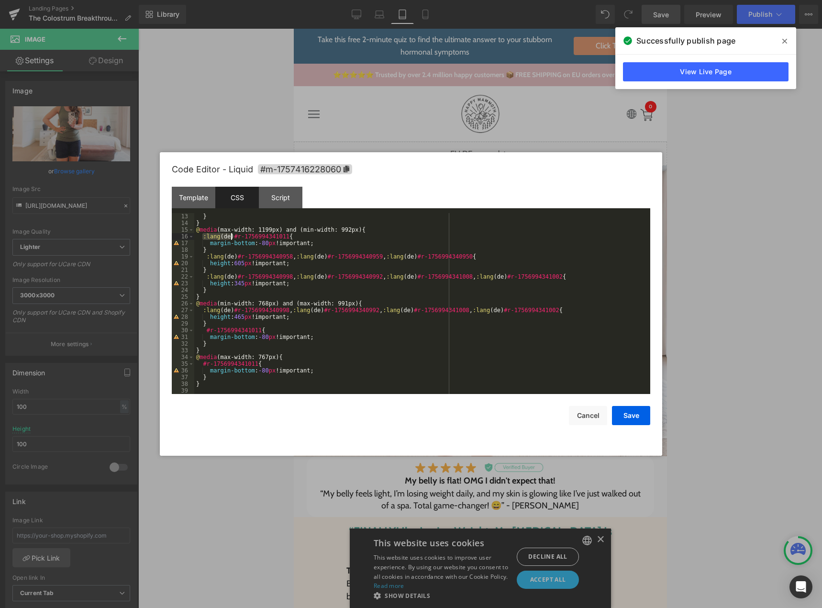
click at [232, 237] on div "} } @ media (max-width: 1199px) and (min-width: 992px) { :lang ( de ) #r-175699…" at bounding box center [420, 310] width 452 height 194
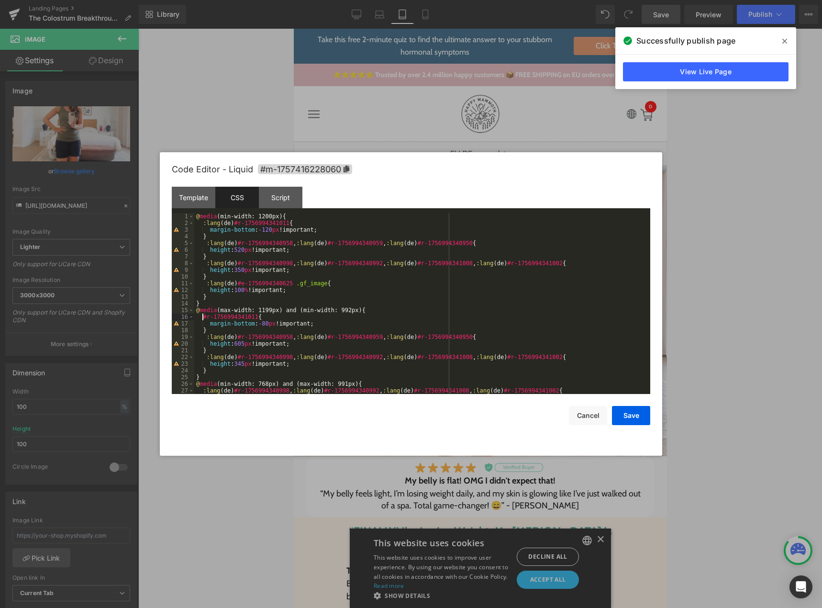
scroll to position [0, 0]
drag, startPoint x: 202, startPoint y: 223, endPoint x: 232, endPoint y: 223, distance: 29.7
click at [232, 223] on div "@ media (min-width: 1200px) { :lang ( de ) #r-1756994341011 { margin-bottom : -…" at bounding box center [420, 310] width 452 height 194
click at [636, 416] on button "Save" at bounding box center [631, 415] width 38 height 19
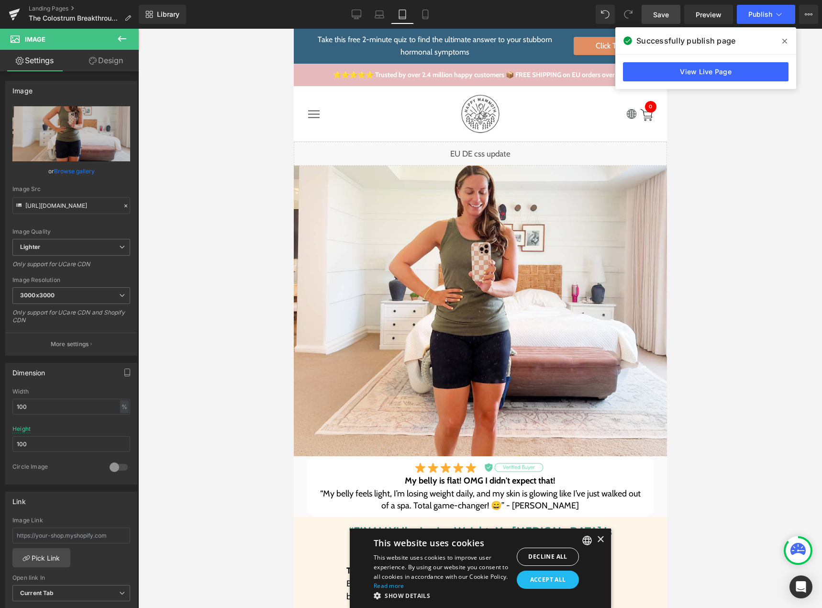
click at [657, 23] on link "Save" at bounding box center [661, 14] width 39 height 19
click at [784, 41] on icon at bounding box center [784, 41] width 5 height 5
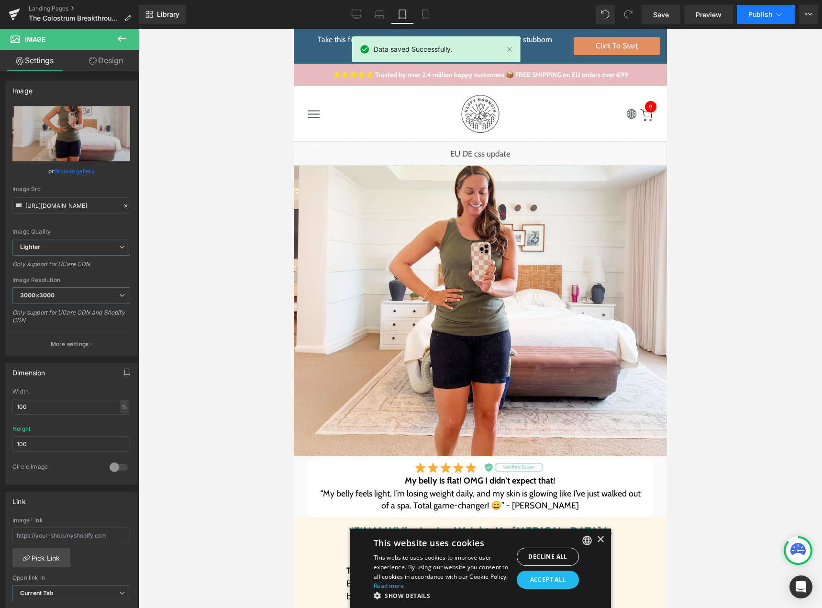
click at [764, 18] on button "Publish" at bounding box center [766, 14] width 58 height 19
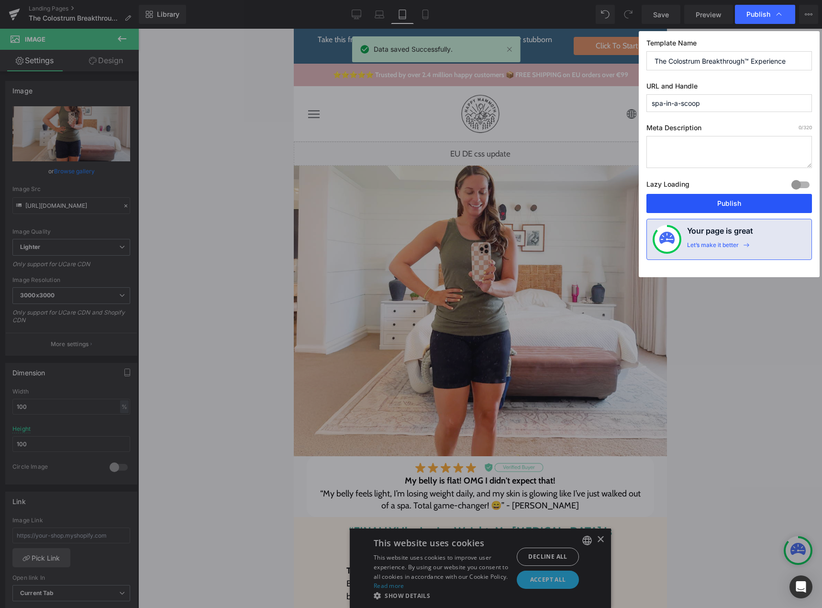
click at [728, 203] on button "Publish" at bounding box center [730, 203] width 166 height 19
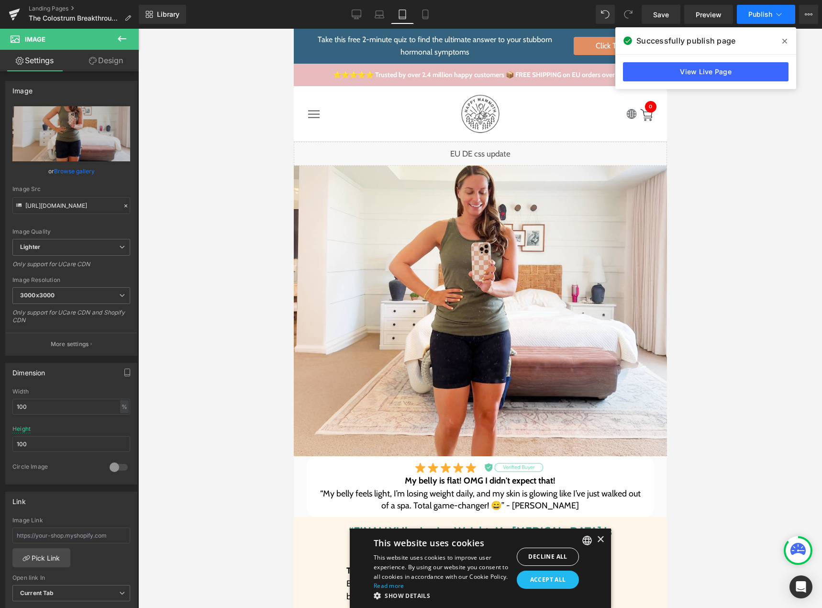
click at [765, 16] on span "Publish" at bounding box center [760, 15] width 24 height 8
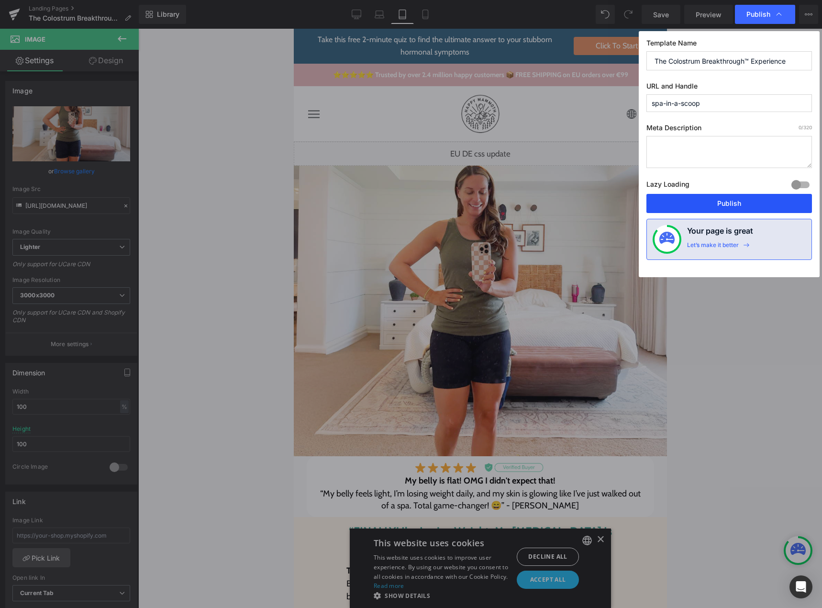
click at [741, 200] on button "Publish" at bounding box center [730, 203] width 166 height 19
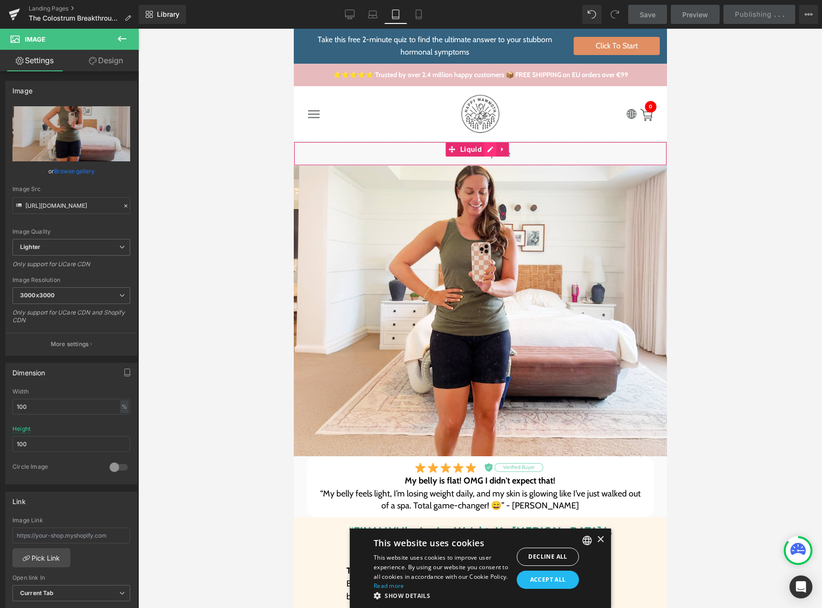
click at [485, 149] on div "Liquid" at bounding box center [479, 154] width 373 height 24
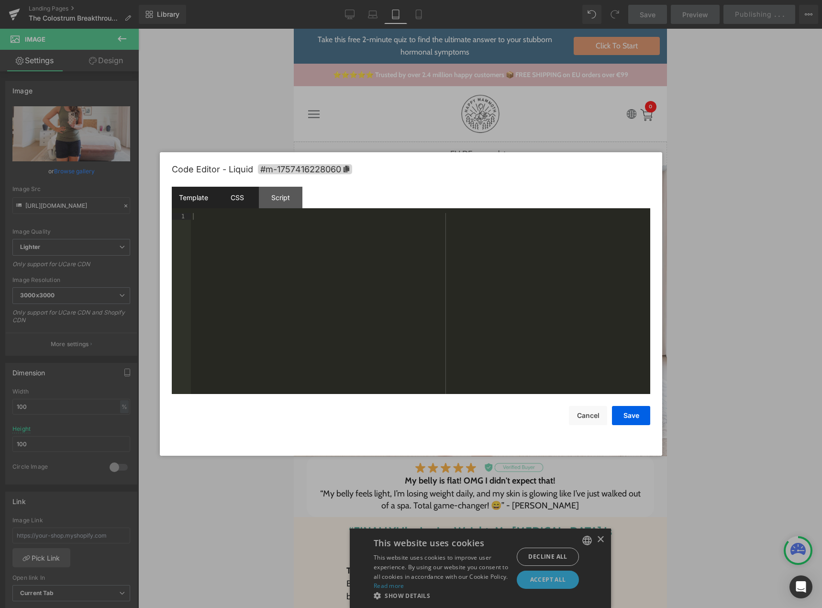
click at [241, 192] on div "CSS" at bounding box center [237, 198] width 44 height 22
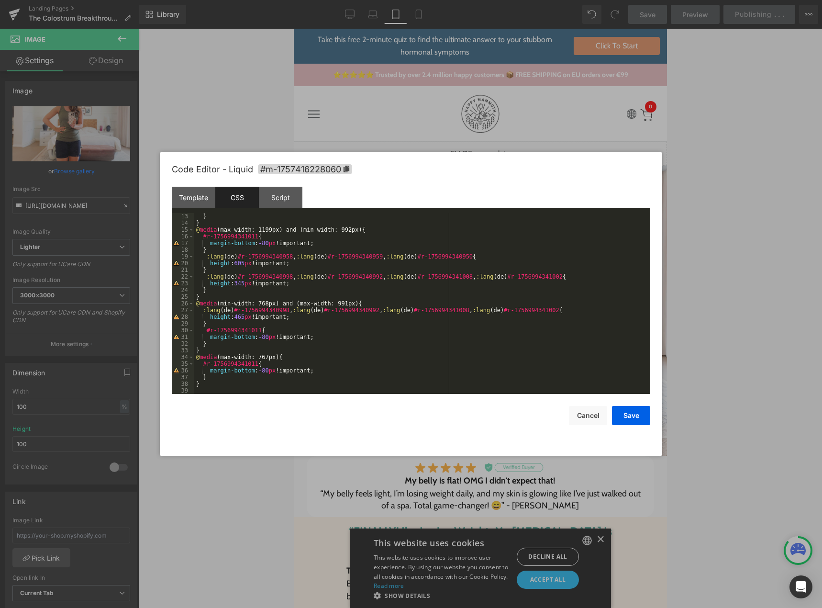
scroll to position [80, 0]
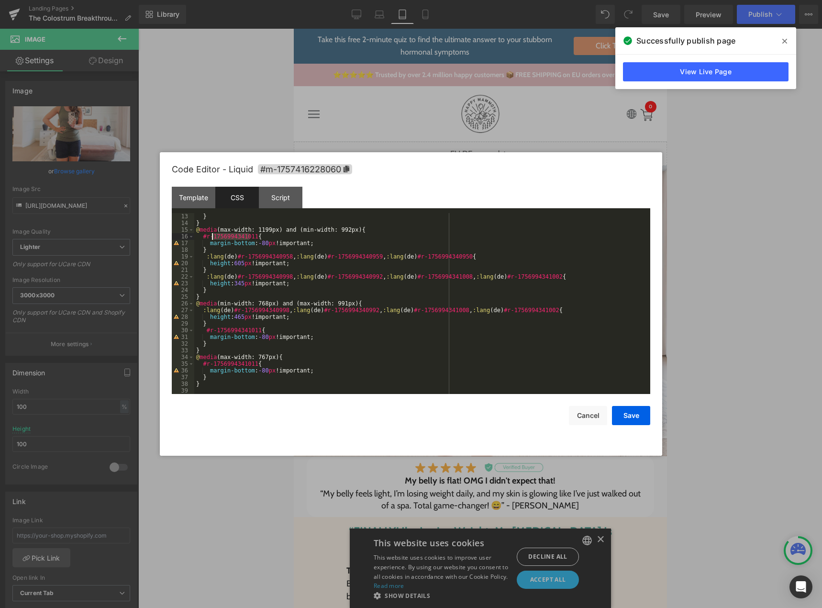
drag, startPoint x: 251, startPoint y: 237, endPoint x: 212, endPoint y: 235, distance: 38.8
click at [212, 235] on div "} } @ media (max-width: 1199px) and (min-width: 992px) { #r-1756994341011 { mar…" at bounding box center [420, 310] width 452 height 194
click at [482, 327] on div "} } @ media (max-width: 1199px) and (min-width: 992px) { #r-1756994341011 { mar…" at bounding box center [420, 310] width 452 height 194
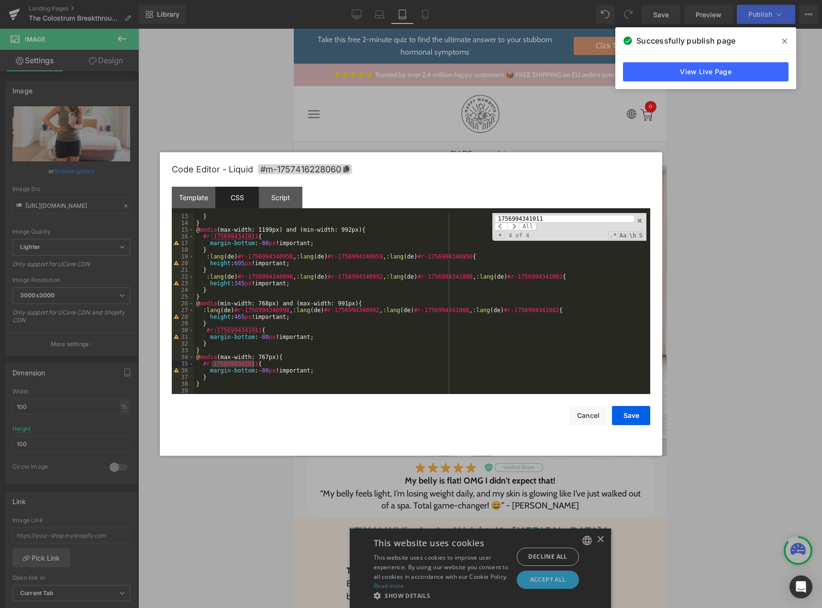
type input "1756994341011"
click at [320, 365] on div "} } @ media (max-width: 1199px) and (min-width: 992px) { #r-1756994341011 { mar…" at bounding box center [420, 310] width 452 height 194
click at [625, 416] on button "Save" at bounding box center [631, 415] width 38 height 19
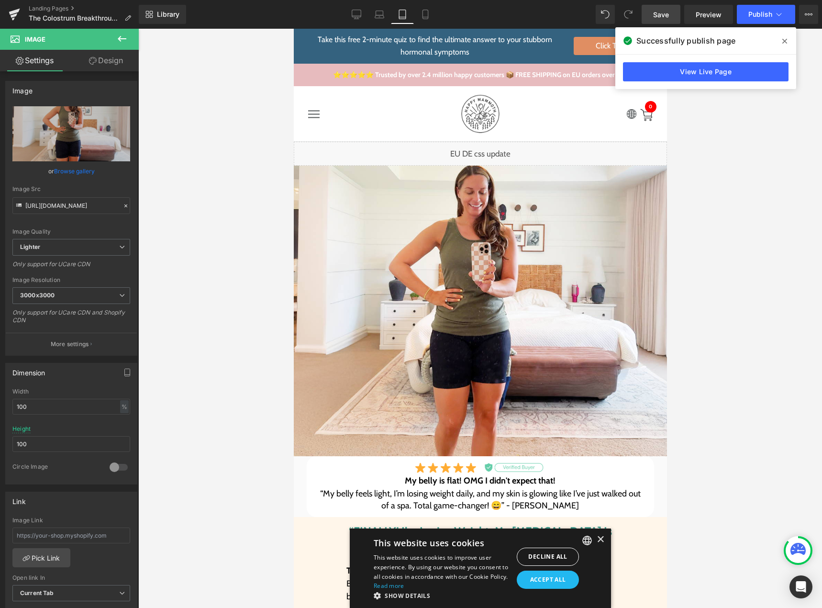
click at [669, 18] on span "Save" at bounding box center [661, 15] width 16 height 10
click at [786, 42] on icon at bounding box center [784, 41] width 5 height 5
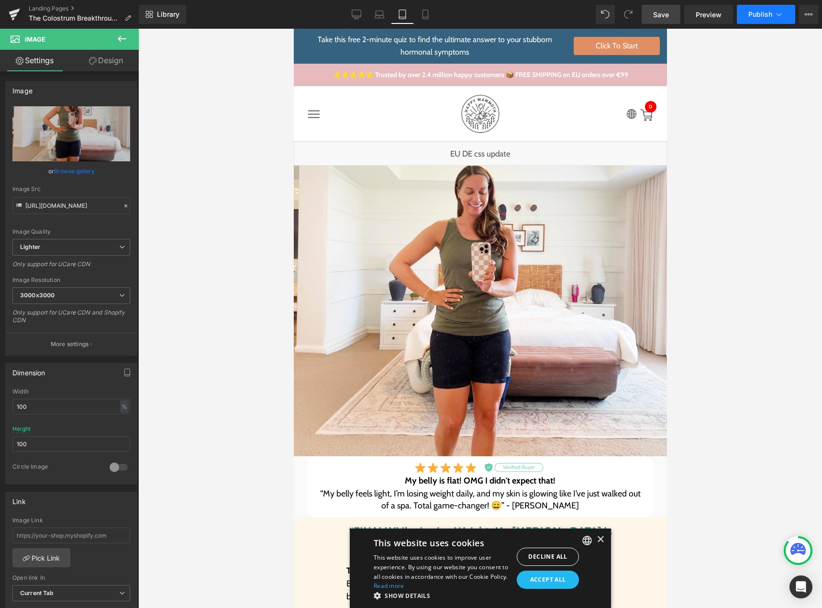
click at [760, 18] on button "Publish" at bounding box center [766, 14] width 58 height 19
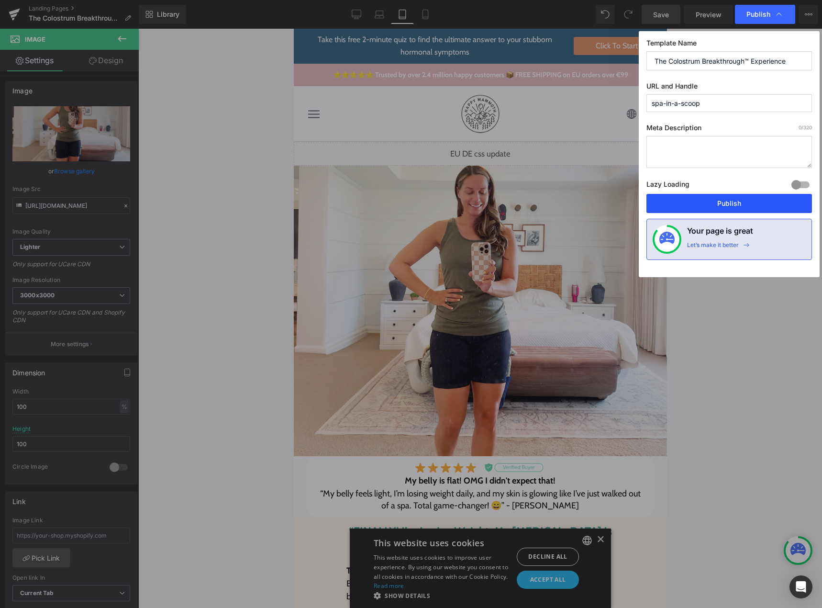
click at [734, 201] on button "Publish" at bounding box center [730, 203] width 166 height 19
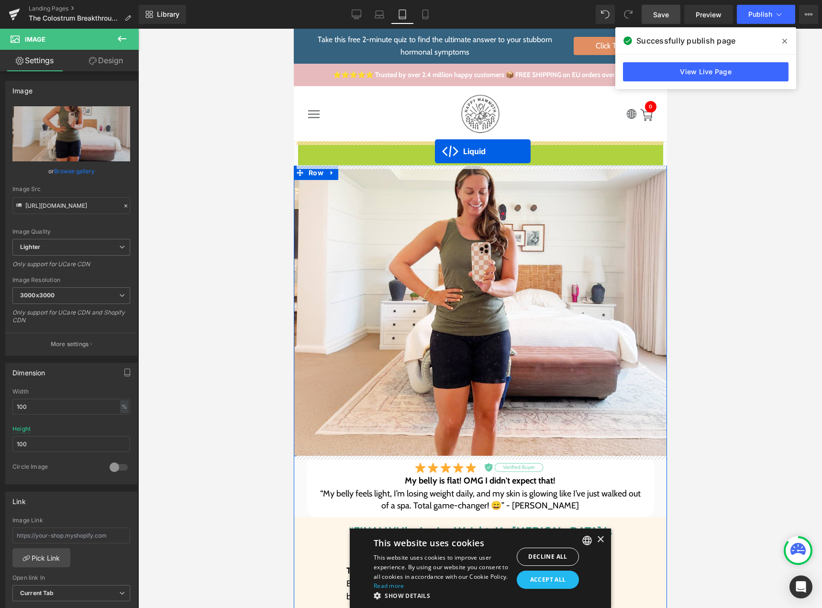
drag, startPoint x: 451, startPoint y: 146, endPoint x: 435, endPoint y: 151, distance: 17.0
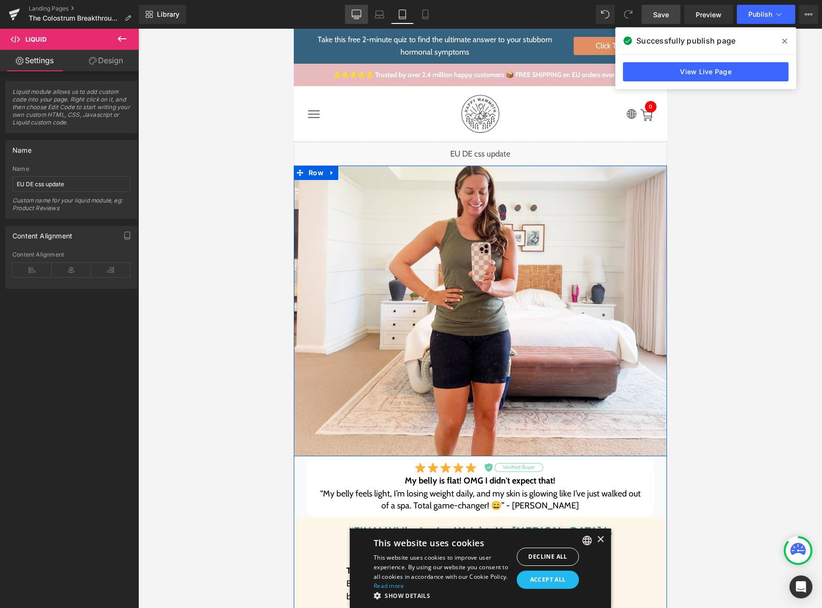
click at [360, 13] on icon at bounding box center [357, 15] width 10 height 10
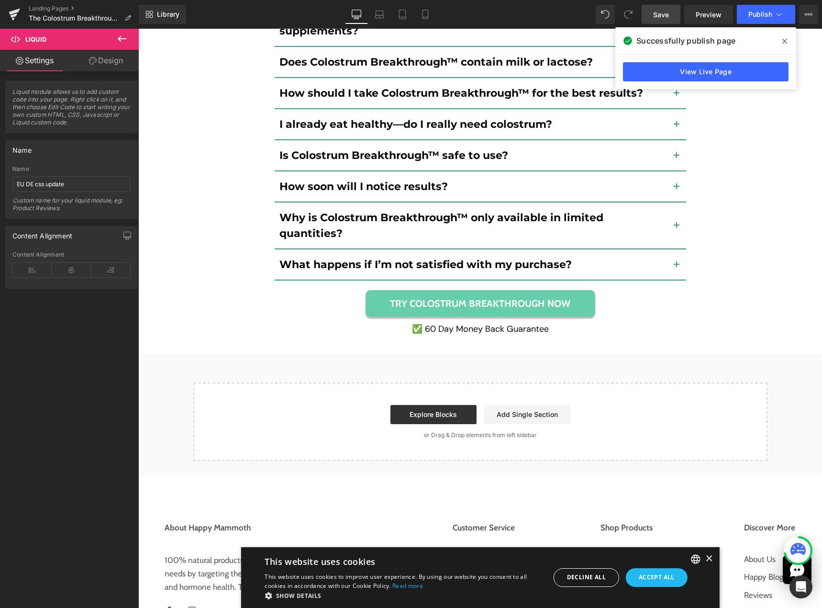
scroll to position [7083, 0]
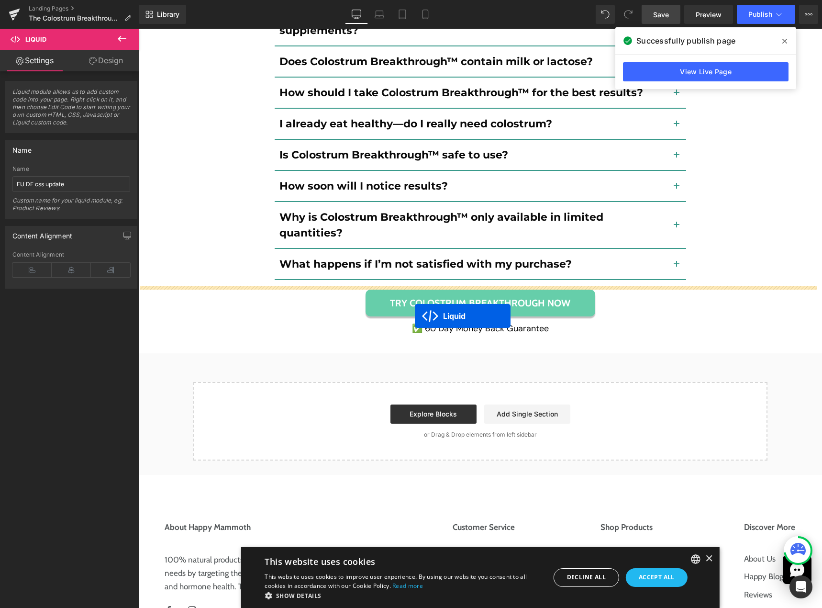
drag, startPoint x: 455, startPoint y: 142, endPoint x: 415, endPoint y: 316, distance: 178.2
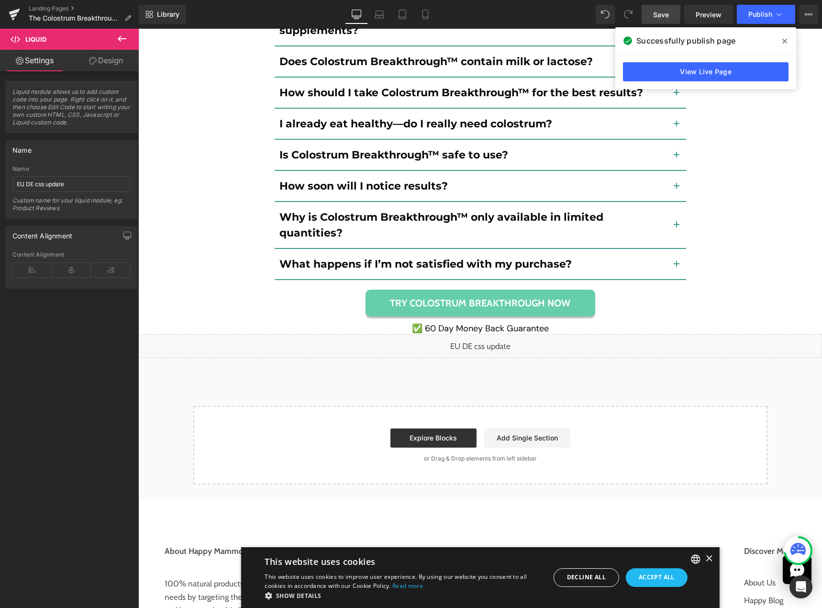
click at [666, 17] on span "Save" at bounding box center [661, 15] width 16 height 10
click at [671, 18] on link "Save" at bounding box center [661, 14] width 39 height 19
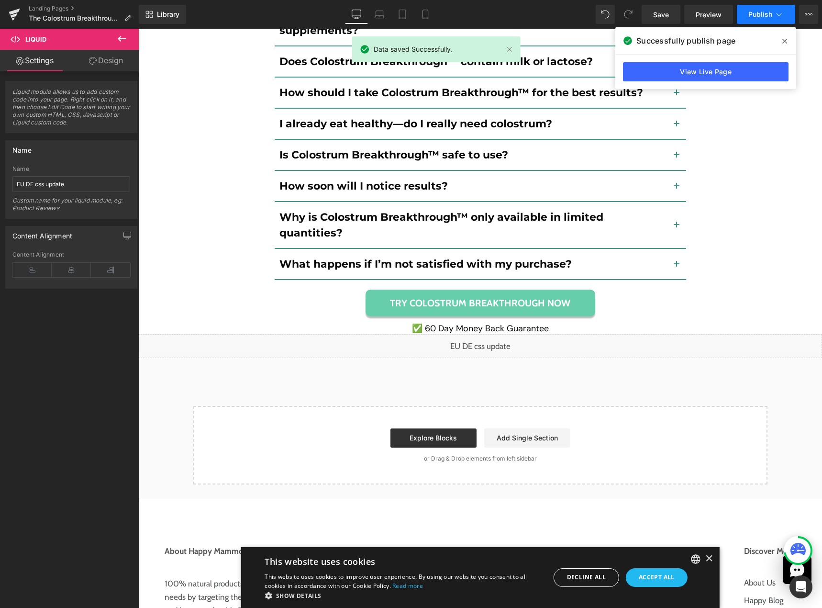
click at [754, 15] on span "Publish" at bounding box center [760, 15] width 24 height 8
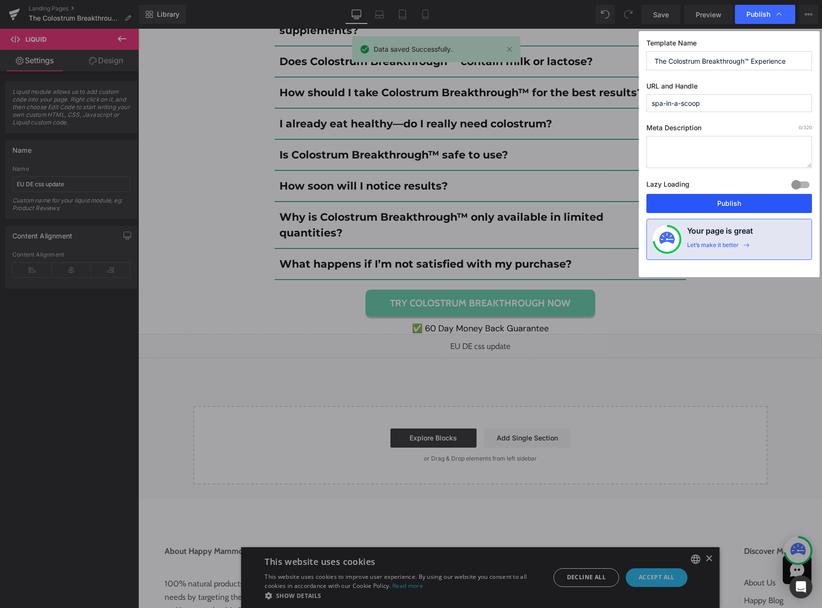
click at [737, 202] on button "Publish" at bounding box center [730, 203] width 166 height 19
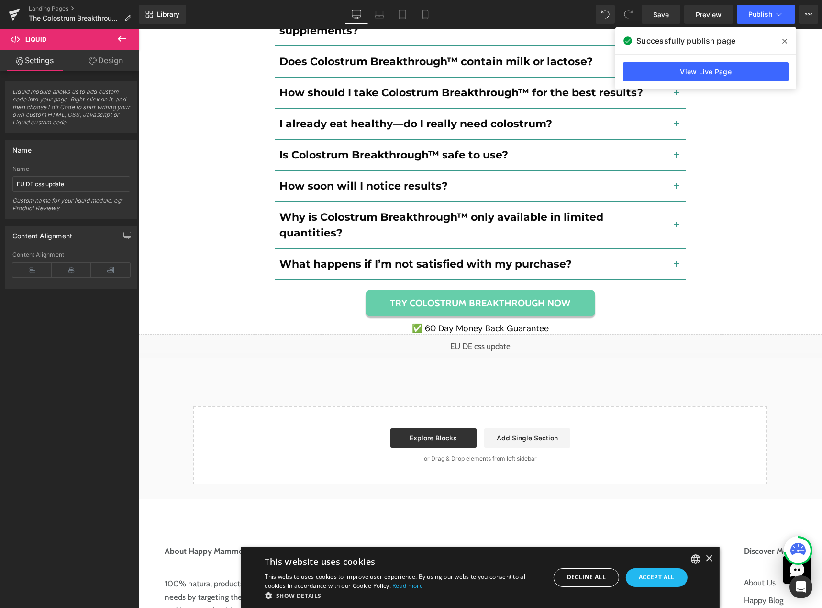
click at [784, 41] on icon at bounding box center [784, 41] width 5 height 5
